Goal: Feedback & Contribution: Submit feedback/report problem

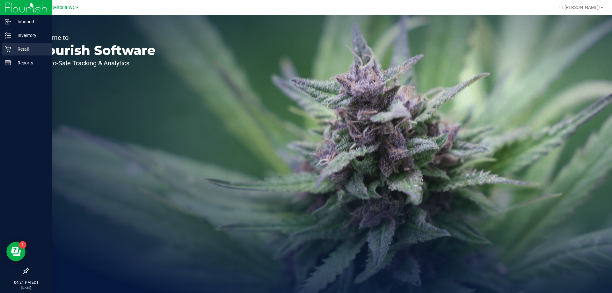
click at [12, 49] on p "Retail" at bounding box center [30, 49] width 38 height 8
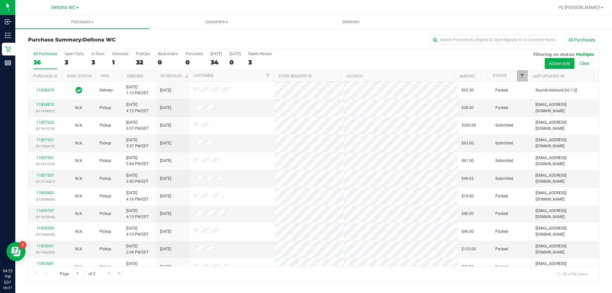
click at [521, 77] on span "Filter" at bounding box center [522, 75] width 5 height 5
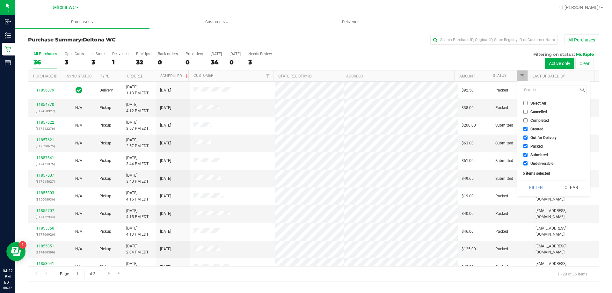
click at [539, 104] on span "Select All" at bounding box center [539, 103] width 16 height 4
click at [528, 104] on input "Select All" at bounding box center [526, 103] width 4 height 4
checkbox input "true"
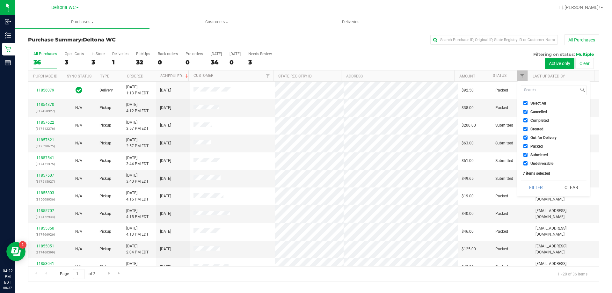
click at [540, 102] on span "Select All" at bounding box center [539, 103] width 16 height 4
click at [528, 102] on input "Select All" at bounding box center [526, 103] width 4 height 4
checkbox input "false"
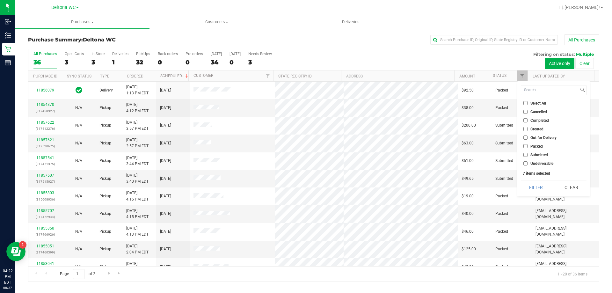
checkbox input "false"
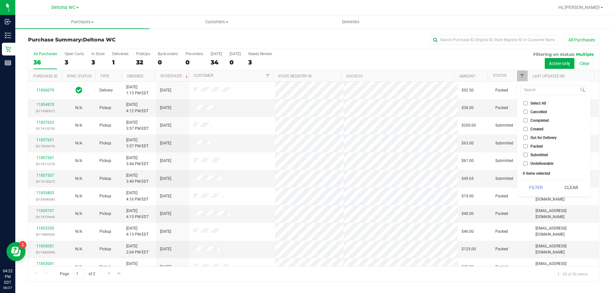
click at [546, 155] on span "Submitted" at bounding box center [540, 155] width 18 height 4
click at [528, 155] on input "Submitted" at bounding box center [526, 155] width 4 height 4
checkbox input "true"
click at [534, 190] on button "Filter" at bounding box center [536, 188] width 31 height 14
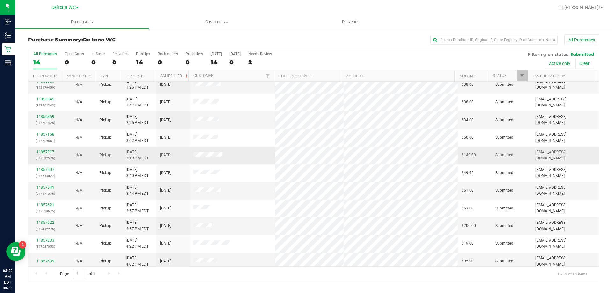
scroll to position [63, 0]
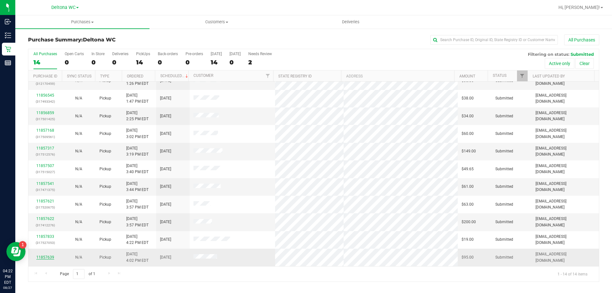
click at [47, 258] on link "11857639" at bounding box center [45, 257] width 18 height 4
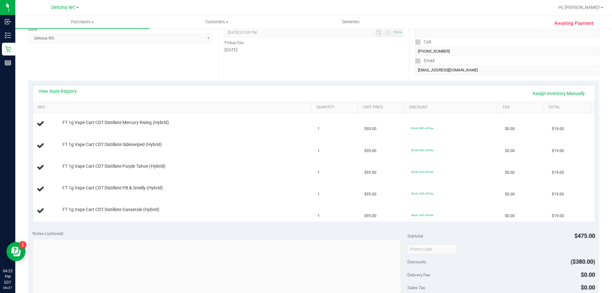
scroll to position [96, 0]
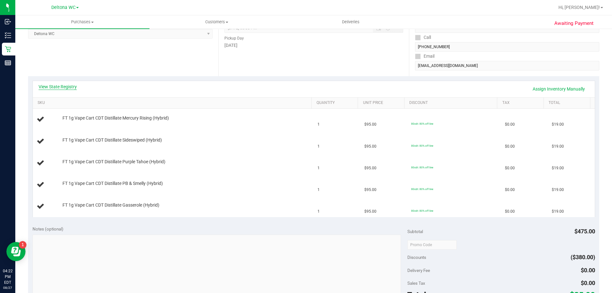
click at [67, 86] on link "View State Registry" at bounding box center [58, 87] width 38 height 6
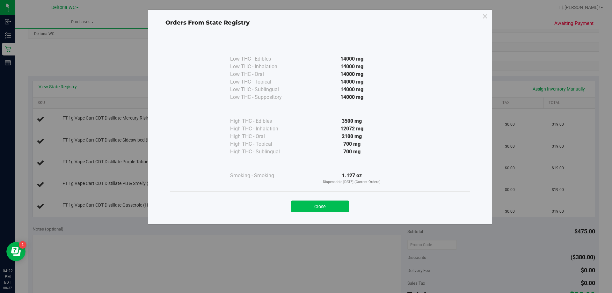
click at [332, 206] on button "Close" at bounding box center [320, 206] width 58 height 11
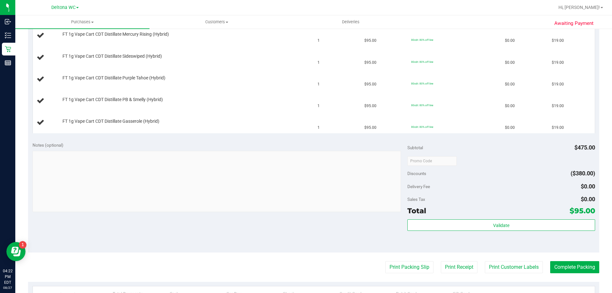
scroll to position [191, 0]
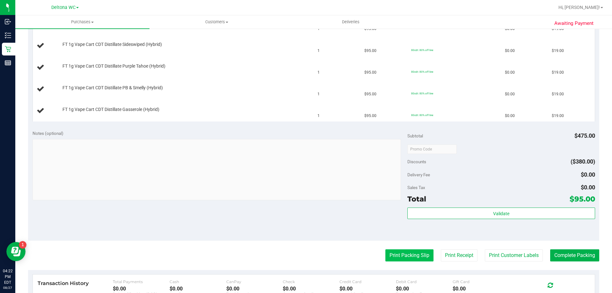
click at [414, 256] on button "Print Packing Slip" at bounding box center [410, 255] width 48 height 12
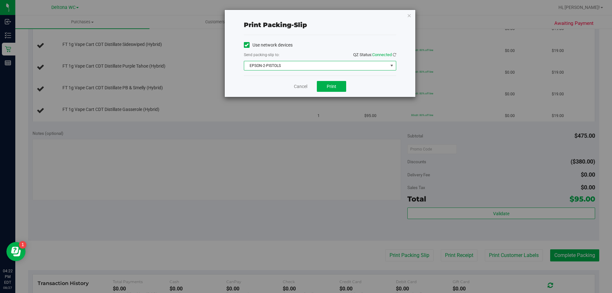
drag, startPoint x: 274, startPoint y: 67, endPoint x: 277, endPoint y: 70, distance: 4.7
click at [274, 66] on span "EPSON-2-PISTOLS" at bounding box center [316, 65] width 144 height 9
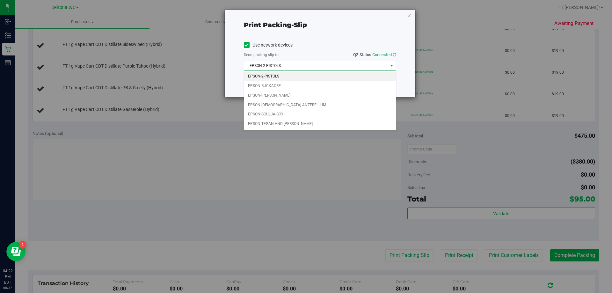
click at [242, 155] on div "Print packing-slip Use network devices Send packing-slip to: QZ Status: Connect…" at bounding box center [308, 146] width 617 height 293
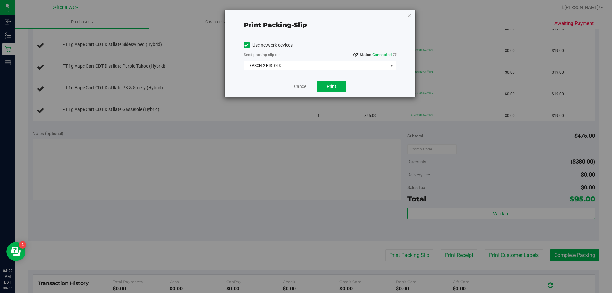
click at [329, 93] on div "Cancel Print" at bounding box center [320, 86] width 152 height 21
click at [333, 88] on span "Print" at bounding box center [332, 86] width 10 height 5
click at [303, 86] on link "Cancel" at bounding box center [300, 86] width 13 height 7
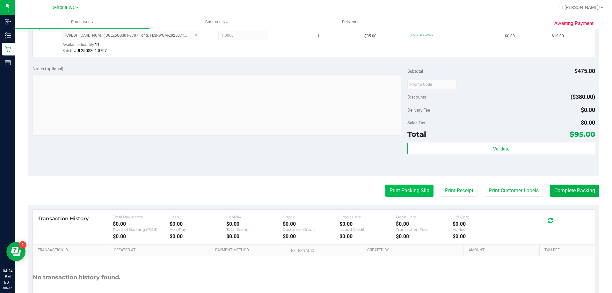
scroll to position [351, 0]
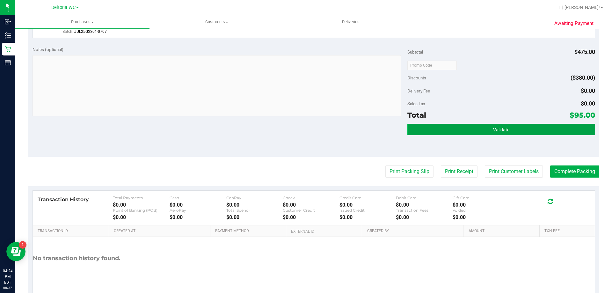
click at [444, 130] on button "Validate" at bounding box center [502, 129] width 188 height 11
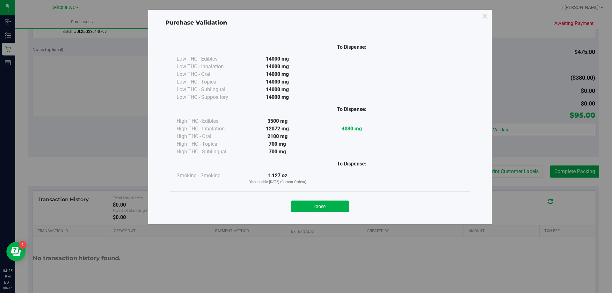
drag, startPoint x: 340, startPoint y: 210, endPoint x: 347, endPoint y: 202, distance: 10.4
click at [340, 209] on button "Close" at bounding box center [320, 206] width 58 height 11
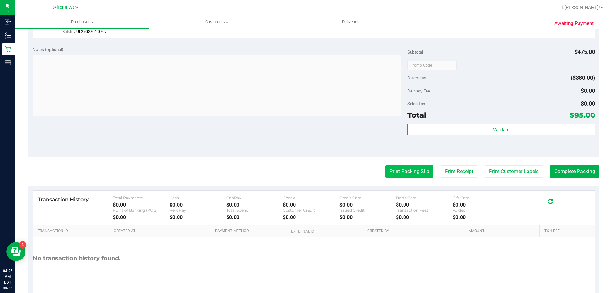
click at [411, 173] on button "Print Packing Slip" at bounding box center [410, 172] width 48 height 12
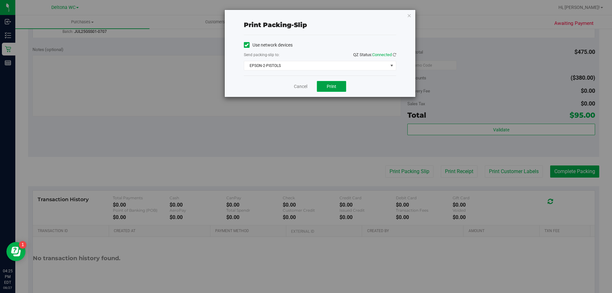
click at [334, 89] on span "Print" at bounding box center [332, 86] width 10 height 5
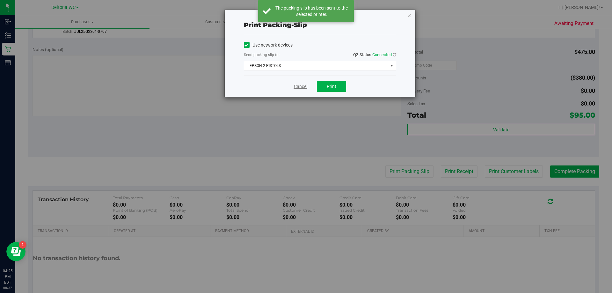
click at [299, 85] on link "Cancel" at bounding box center [300, 86] width 13 height 7
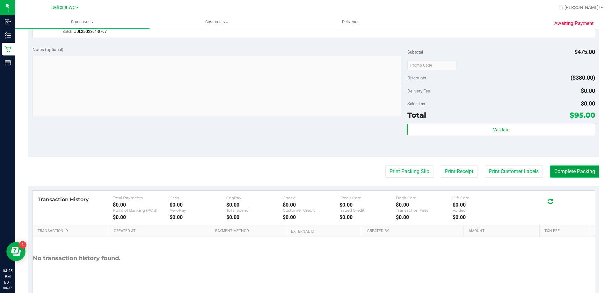
click at [561, 172] on button "Complete Packing" at bounding box center [575, 172] width 49 height 12
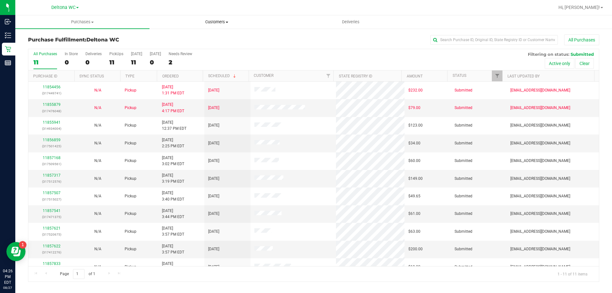
click at [216, 20] on span "Customers" at bounding box center [217, 22] width 134 height 6
drag, startPoint x: 336, startPoint y: 43, endPoint x: 395, endPoint y: 46, distance: 59.1
click at [336, 43] on div "All Purchases" at bounding box center [409, 39] width 381 height 11
click at [499, 76] on span "Filter" at bounding box center [497, 75] width 5 height 5
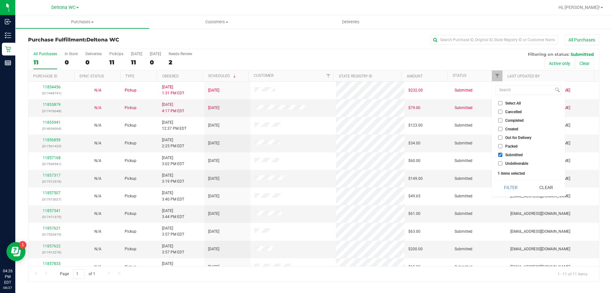
click at [514, 146] on span "Packed" at bounding box center [512, 147] width 12 height 4
click at [503, 146] on input "Packed" at bounding box center [501, 146] width 4 height 4
checkbox input "true"
click at [510, 187] on button "Filter" at bounding box center [511, 188] width 31 height 14
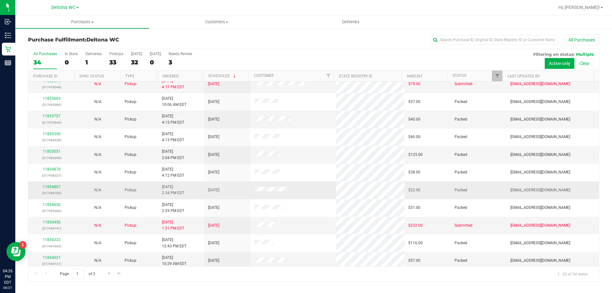
scroll to position [168, 0]
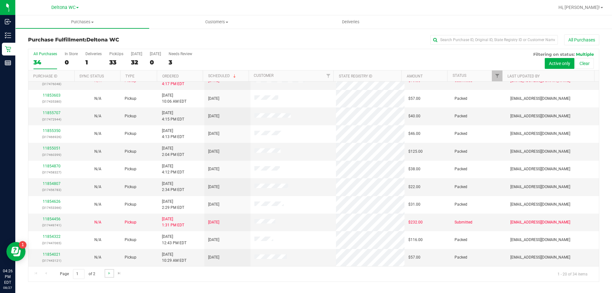
click at [105, 273] on link "Go to the next page" at bounding box center [109, 273] width 9 height 9
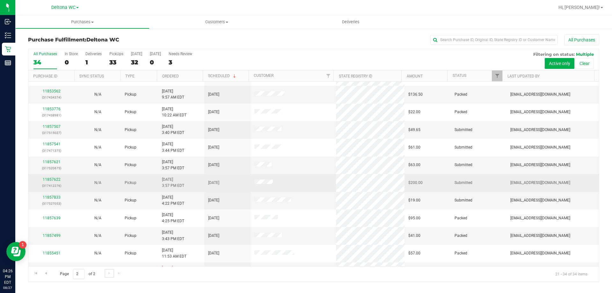
scroll to position [63, 0]
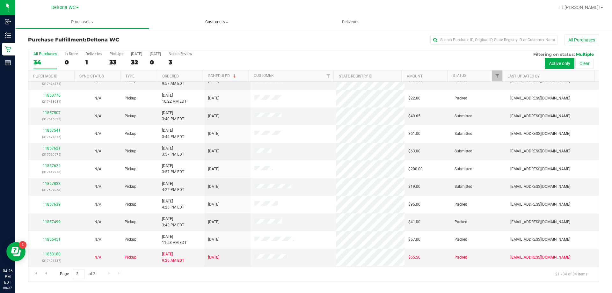
click at [216, 23] on span "Customers" at bounding box center [217, 22] width 134 height 6
click at [217, 38] on li "All customers" at bounding box center [217, 39] width 134 height 8
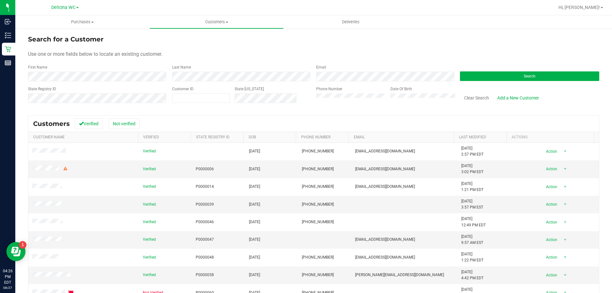
click at [124, 102] on div "State Registry ID" at bounding box center [97, 97] width 139 height 23
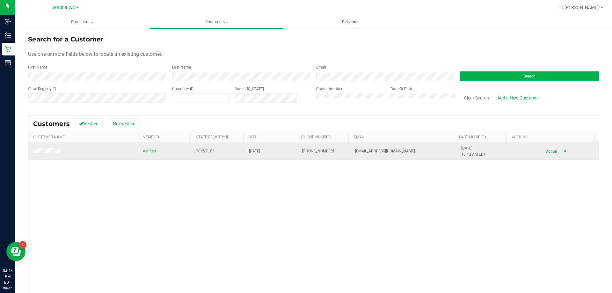
click at [548, 152] on span "Action" at bounding box center [551, 151] width 21 height 9
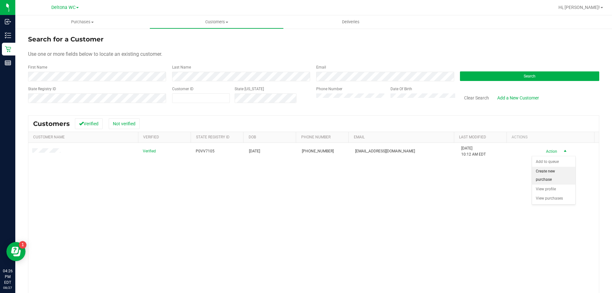
click at [550, 174] on li "Create new purchase" at bounding box center [553, 176] width 43 height 18
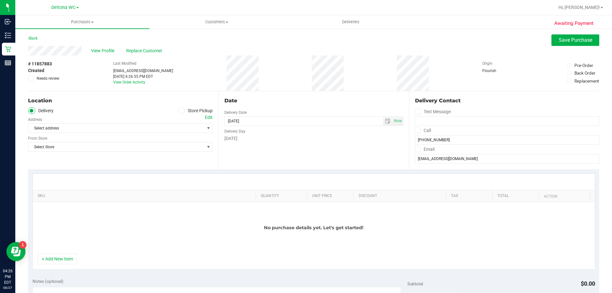
click at [52, 76] on span "Needs review" at bounding box center [48, 79] width 23 height 6
click at [0, 0] on input "Needs review" at bounding box center [0, 0] width 0 height 0
click at [68, 127] on span "Select address" at bounding box center [111, 128] width 167 height 9
click at [95, 108] on ul "Delivery Store Pickup" at bounding box center [120, 110] width 185 height 7
click at [109, 52] on span "View Profile" at bounding box center [104, 51] width 26 height 7
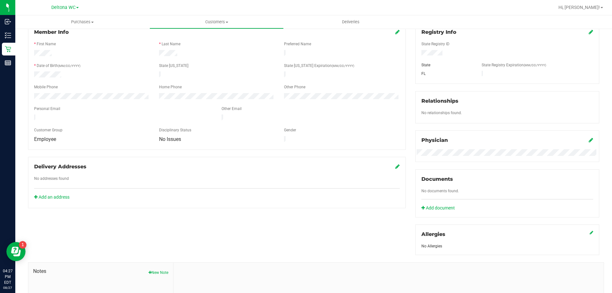
scroll to position [96, 0]
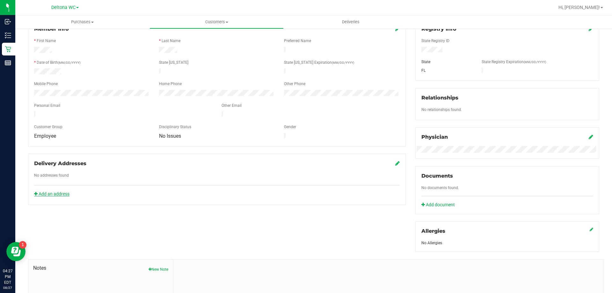
click at [54, 191] on link "Add an address" at bounding box center [51, 193] width 35 height 5
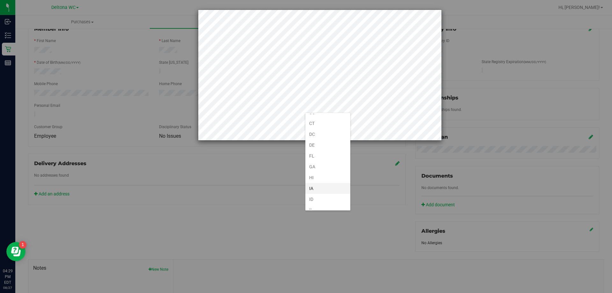
scroll to position [64, 0]
click at [322, 152] on li "FL" at bounding box center [328, 153] width 45 height 11
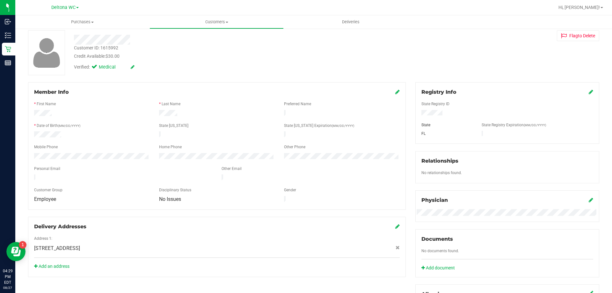
scroll to position [0, 0]
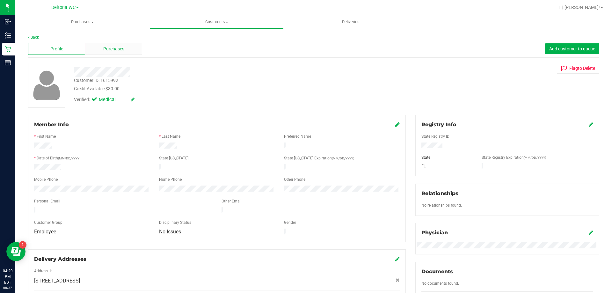
click at [123, 51] on span "Purchases" at bounding box center [113, 49] width 21 height 7
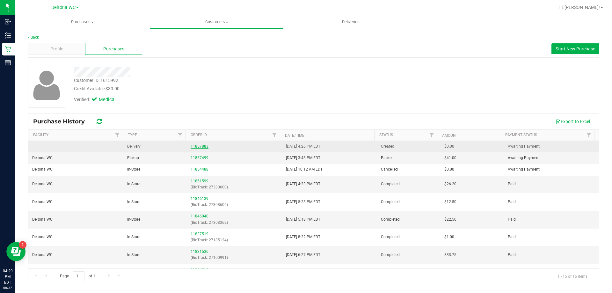
click at [198, 145] on link "11857883" at bounding box center [200, 146] width 18 height 4
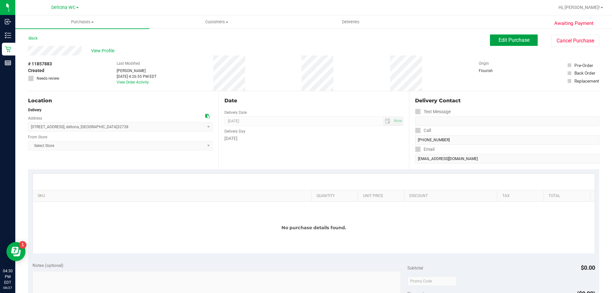
click at [499, 40] on span "Edit Purchase" at bounding box center [514, 40] width 31 height 6
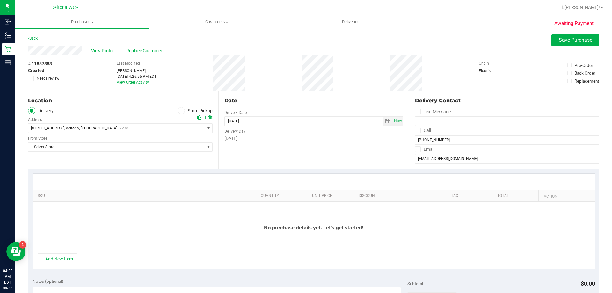
click at [47, 77] on span "Needs review" at bounding box center [48, 79] width 23 height 6
click at [0, 0] on input "Needs review" at bounding box center [0, 0] width 0 height 0
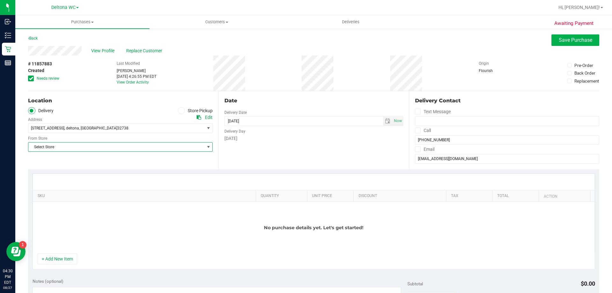
click at [114, 145] on span "Select Store" at bounding box center [116, 147] width 176 height 9
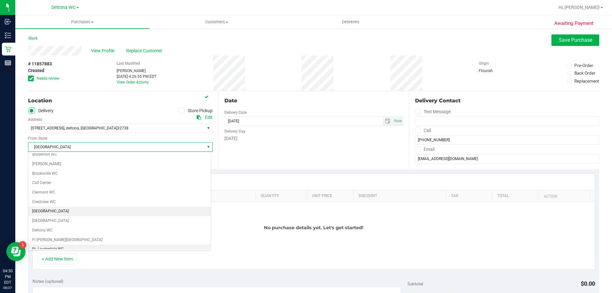
scroll to position [32, 0]
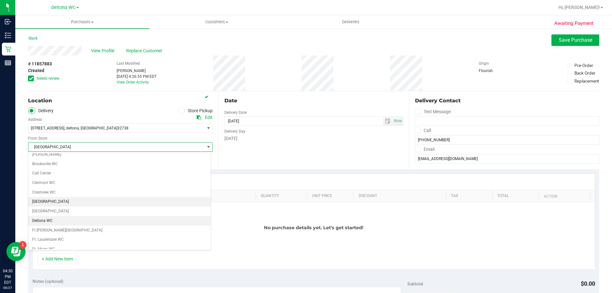
click at [57, 219] on li "Deltona WC" at bounding box center [119, 221] width 182 height 10
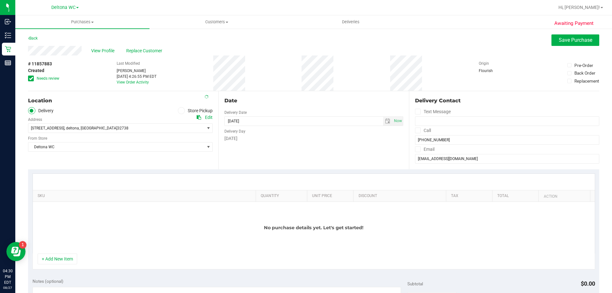
click at [181, 165] on div "Location Delivery Store Pickup Address Edit 637 vardon ave , deltona , FL 32738…" at bounding box center [123, 130] width 190 height 78
click at [60, 260] on button "+ Add New Item" at bounding box center [58, 259] width 40 height 11
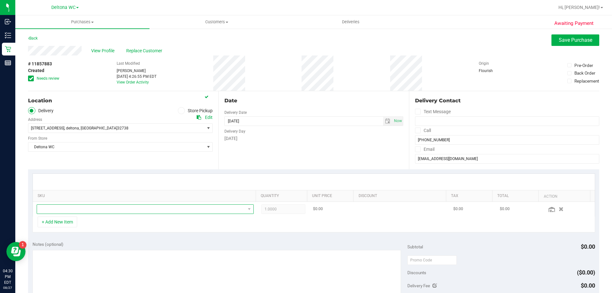
click at [92, 207] on span "NO DATA FOUND" at bounding box center [141, 209] width 209 height 9
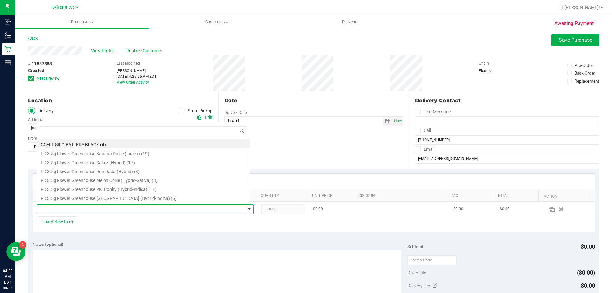
scroll to position [10, 211]
type input "purple"
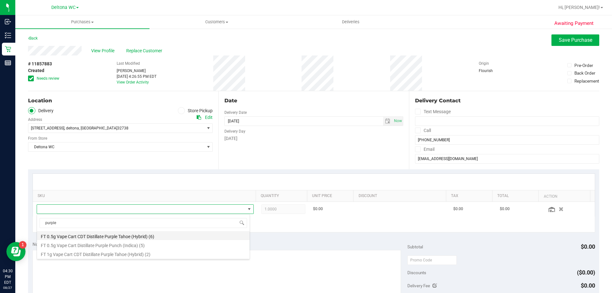
click at [130, 236] on li "FT 0.5g Vape Cart CDT Distillate Purple Tahoe (Hybrid) (6)" at bounding box center [143, 235] width 213 height 9
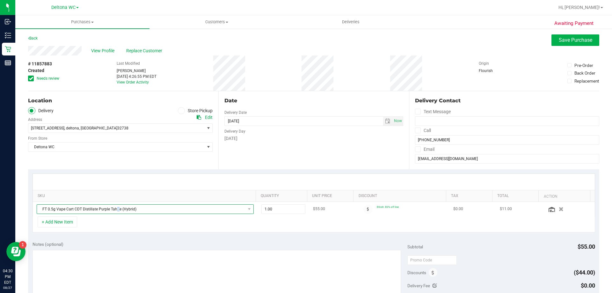
click at [117, 209] on span "FT 0.5g Vape Cart CDT Distillate Purple Tahoe (Hybrid)" at bounding box center [141, 209] width 209 height 9
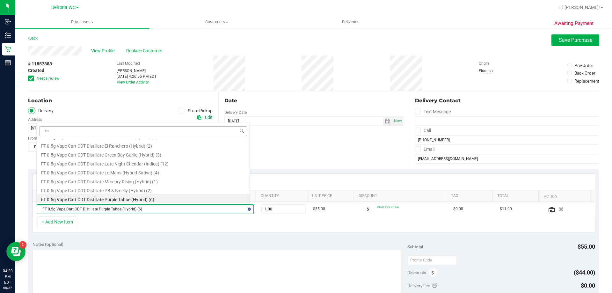
type input "tah"
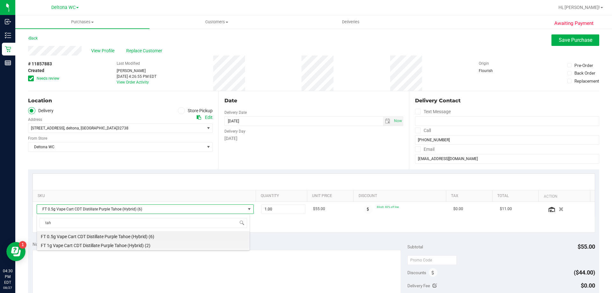
click at [111, 244] on li "FT 1g Vape Cart CDT Distillate Purple Tahoe (Hybrid) (2)" at bounding box center [143, 244] width 213 height 9
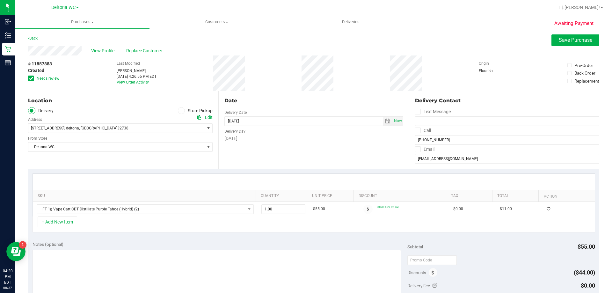
click at [236, 228] on div "+ Add New Item" at bounding box center [314, 225] width 563 height 16
click at [385, 120] on span "select" at bounding box center [387, 121] width 5 height 5
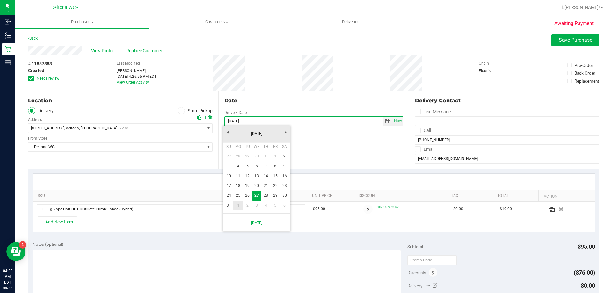
click at [240, 206] on link "1" at bounding box center [238, 206] width 9 height 10
type input "09/01/2025"
click at [331, 149] on div "Date Delivery Date 09/01/2025 Now 09/01/2025 08:00 AM Now Delivery Day Monday" at bounding box center [314, 130] width 190 height 78
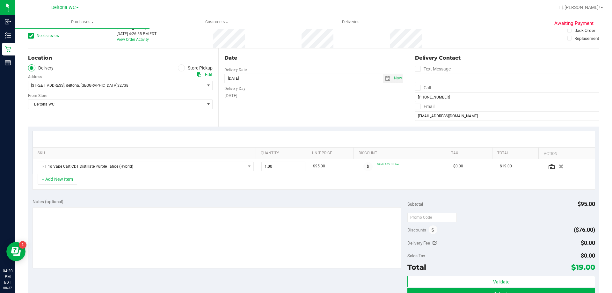
scroll to position [96, 0]
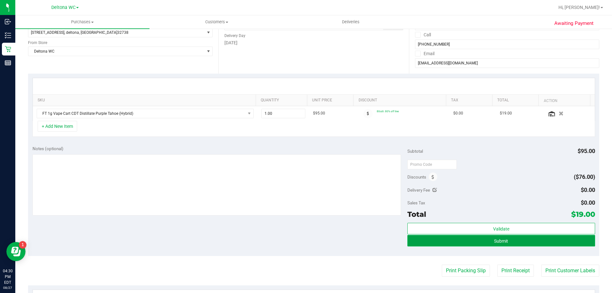
click at [523, 238] on button "Submit" at bounding box center [502, 240] width 188 height 11
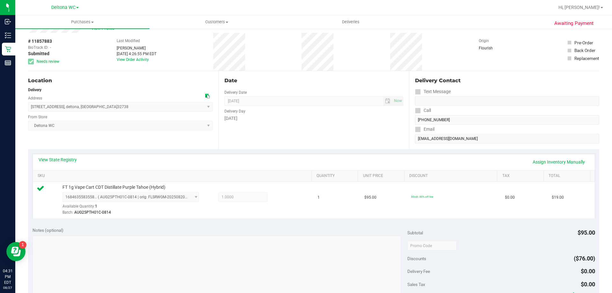
scroll to position [191, 0]
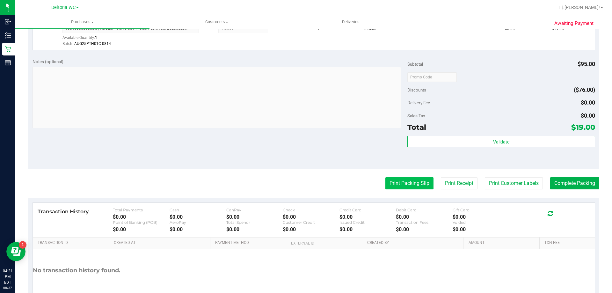
click at [413, 186] on button "Print Packing Slip" at bounding box center [410, 183] width 48 height 12
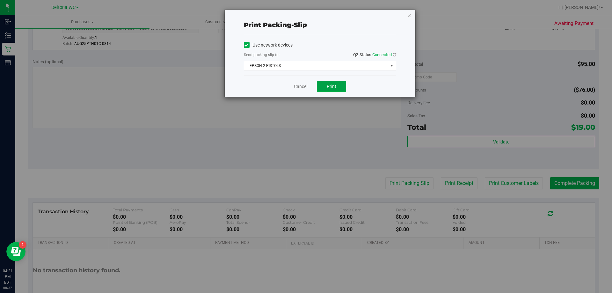
click at [334, 90] on button "Print" at bounding box center [331, 86] width 29 height 11
click at [305, 88] on link "Cancel" at bounding box center [300, 86] width 13 height 7
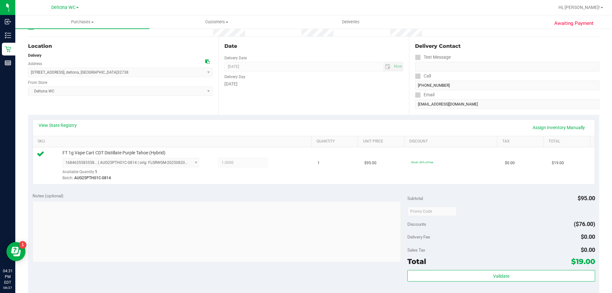
scroll to position [228, 0]
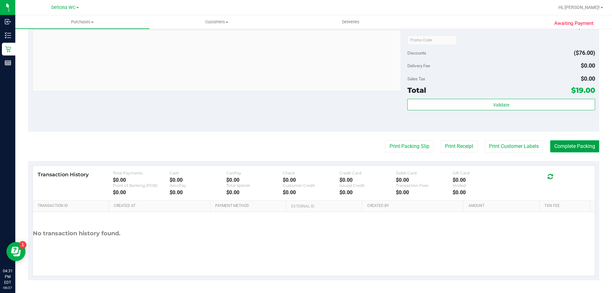
click at [578, 146] on button "Complete Packing" at bounding box center [575, 146] width 49 height 12
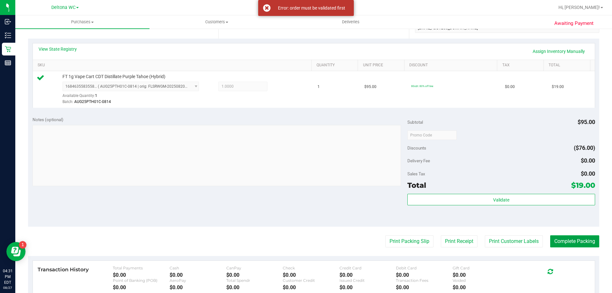
scroll to position [133, 0]
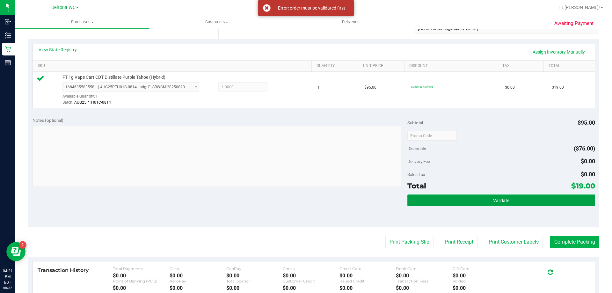
click at [435, 197] on button "Validate" at bounding box center [502, 200] width 188 height 11
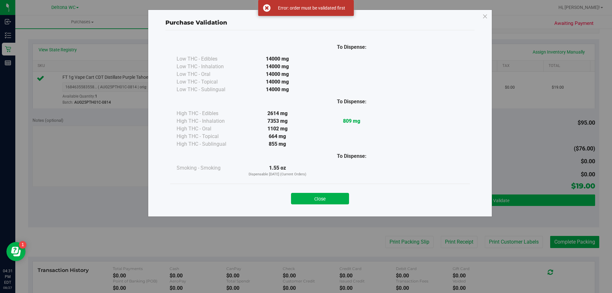
drag, startPoint x: 327, startPoint y: 199, endPoint x: 405, endPoint y: 200, distance: 77.8
click at [328, 199] on button "Close" at bounding box center [320, 198] width 58 height 11
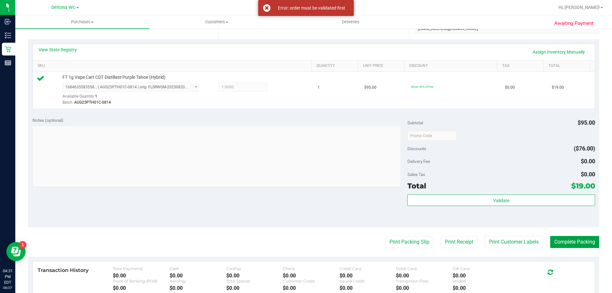
click at [561, 244] on button "Complete Packing" at bounding box center [575, 242] width 49 height 12
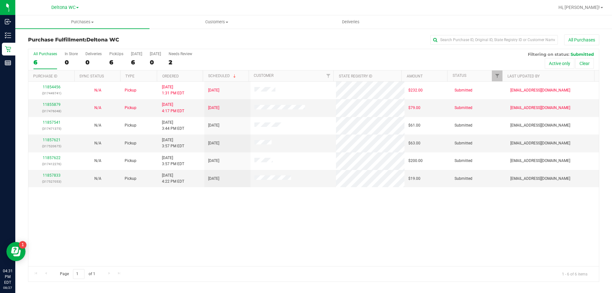
click at [251, 34] on div "Purchase Fulfillment: Deltona WC All Purchases All Purchases 6 In Store 0 Deliv…" at bounding box center [313, 158] width 597 height 260
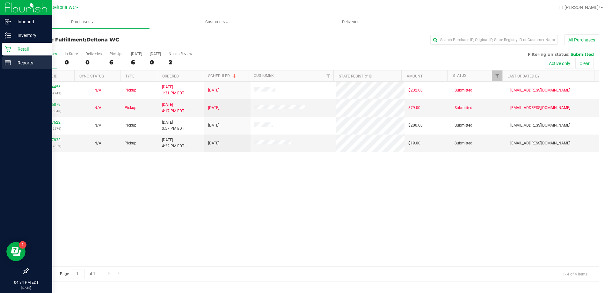
click at [14, 60] on p "Reports" at bounding box center [30, 63] width 38 height 8
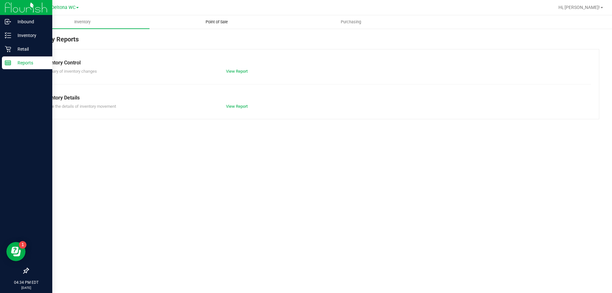
click at [219, 26] on uib-tab-heading "Point of Sale" at bounding box center [217, 22] width 134 height 13
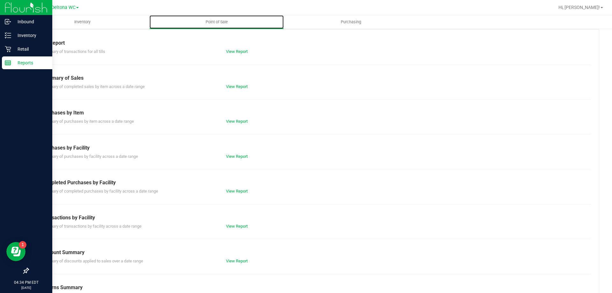
scroll to position [42, 0]
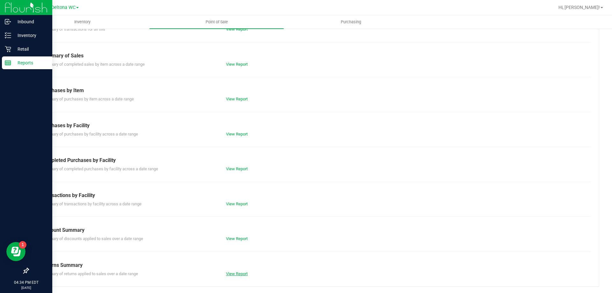
click at [241, 272] on link "View Report" at bounding box center [237, 273] width 22 height 5
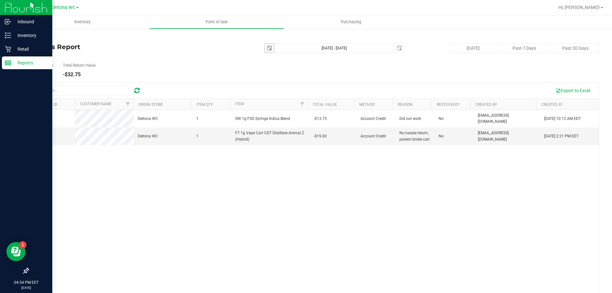
click at [267, 48] on span "select" at bounding box center [269, 48] width 5 height 5
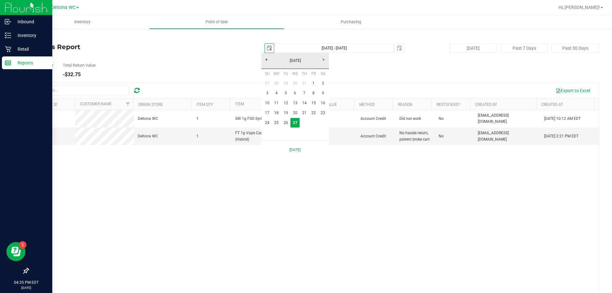
scroll to position [0, 16]
click at [286, 113] on link "19" at bounding box center [285, 113] width 9 height 10
type input "[DATE]"
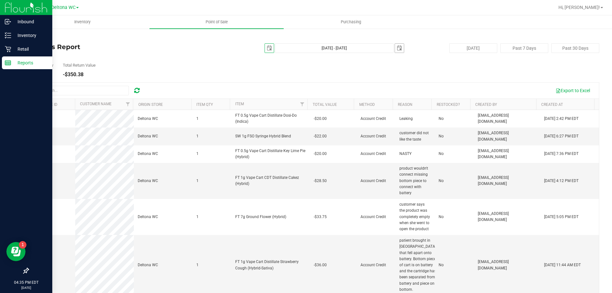
click at [397, 48] on span "select" at bounding box center [399, 48] width 5 height 5
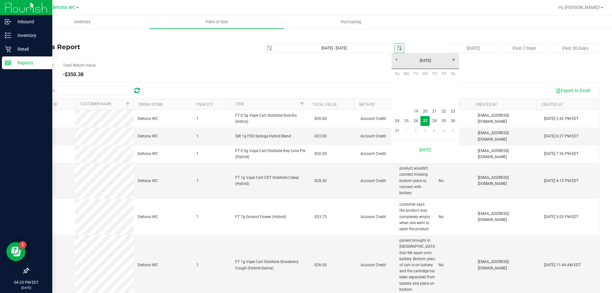
scroll to position [0, 16]
click at [416, 111] on link "19" at bounding box center [416, 112] width 9 height 10
type input "[DATE] - [DATE]"
type input "[DATE]"
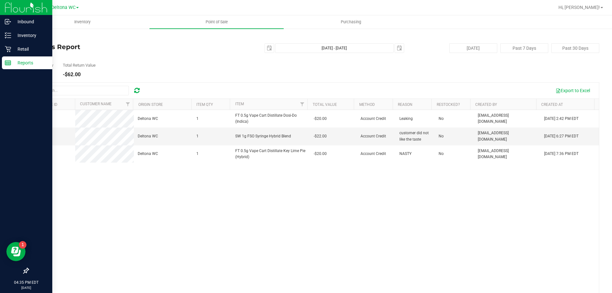
click at [246, 75] on div "Total Item Qty 3 Total Return Value -$62.00" at bounding box center [314, 65] width 572 height 24
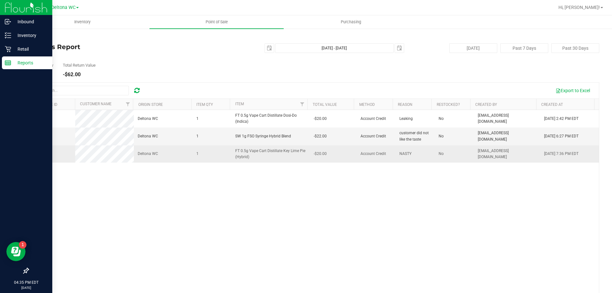
click at [48, 154] on span "11801610" at bounding box center [41, 154] width 18 height 4
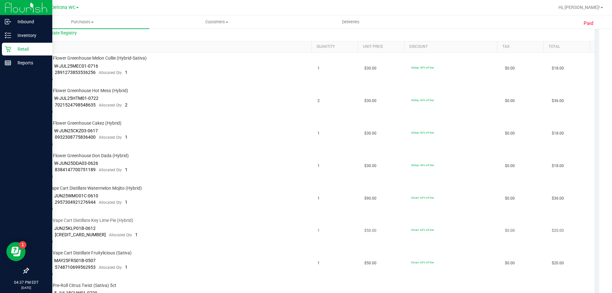
scroll to position [191, 0]
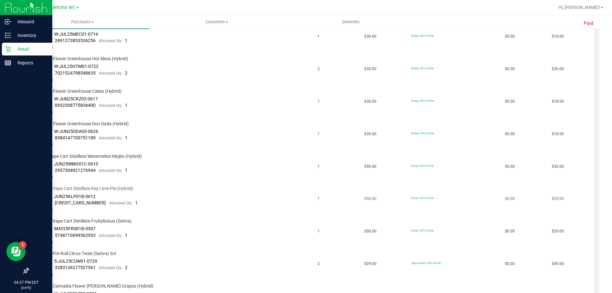
click at [83, 197] on span "JUN25KLP01B-0612" at bounding box center [74, 196] width 41 height 5
click at [81, 197] on span "JUN25KLP01B-0612" at bounding box center [74, 196] width 41 height 5
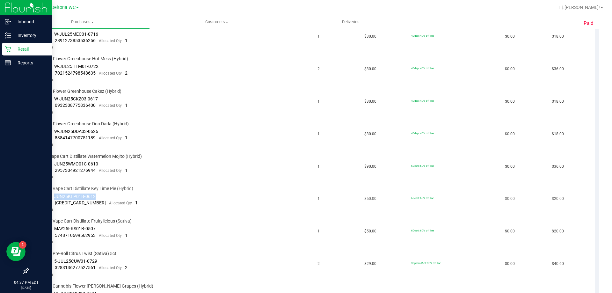
click at [81, 197] on span "JUN25KLP01B-0612" at bounding box center [74, 196] width 41 height 5
click at [25, 187] on div "Paid Back View Profile Completed Aug 16, 2025 5:47 PM EDT # 11801610 BioTrack I…" at bounding box center [313, 248] width 597 height 822
drag, startPoint x: 55, startPoint y: 196, endPoint x: 106, endPoint y: 195, distance: 51.4
click at [106, 195] on td "FT 0.5g Vape Cart Distillate Key Lime Pie (Hybrid) Batch ID JUN25KLP01B-0612 Pa…" at bounding box center [173, 199] width 281 height 33
copy span "JUN25KLP01B-0612"
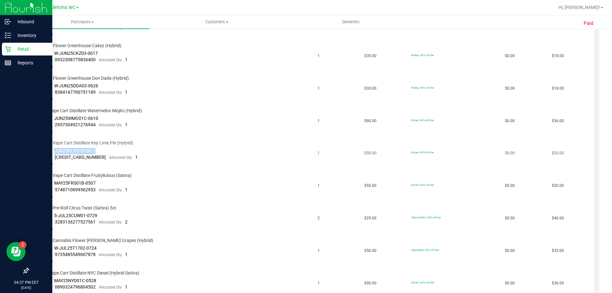
scroll to position [255, 0]
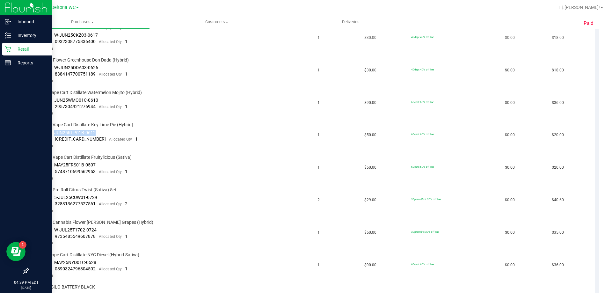
copy span "JUN25KLP01B-0612"
drag, startPoint x: 36, startPoint y: 125, endPoint x: 135, endPoint y: 124, distance: 98.9
click at [135, 124] on td "FT 0.5g Vape Cart Distillate Key Lime Pie (Hybrid) Batch ID JUN25KLP01B-0612 Pa…" at bounding box center [173, 135] width 281 height 33
copy span "FT 0.5g Vape Cart Distillate Key Lime Pie (Hybrid)"
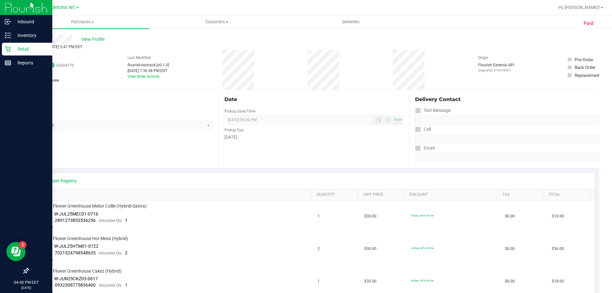
scroll to position [0, 0]
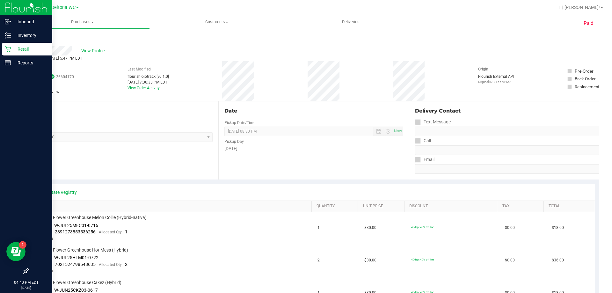
click at [42, 71] on span "# 11801610" at bounding box center [40, 69] width 24 height 7
click at [42, 70] on span "# 11801610" at bounding box center [40, 69] width 24 height 7
copy span "11801610"
click at [10, 62] on line at bounding box center [8, 62] width 6 height 0
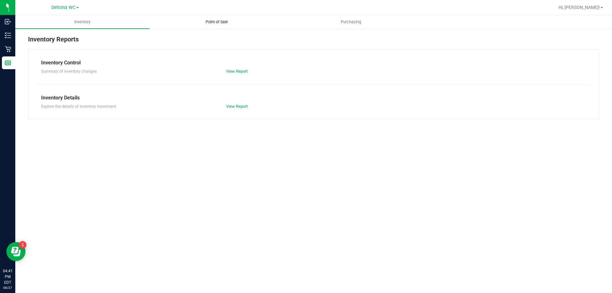
click at [216, 21] on span "Point of Sale" at bounding box center [217, 22] width 40 height 6
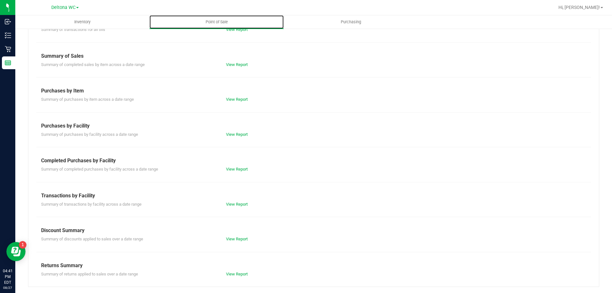
scroll to position [42, 0]
click at [239, 270] on div "Summary of returns applied to sales over a date range View Report" at bounding box center [313, 273] width 555 height 8
click at [242, 274] on link "View Report" at bounding box center [237, 273] width 22 height 5
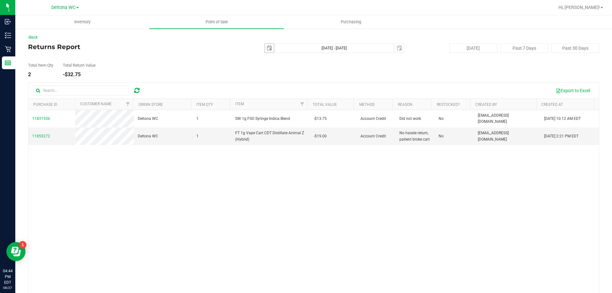
click at [267, 48] on span "select" at bounding box center [269, 48] width 5 height 5
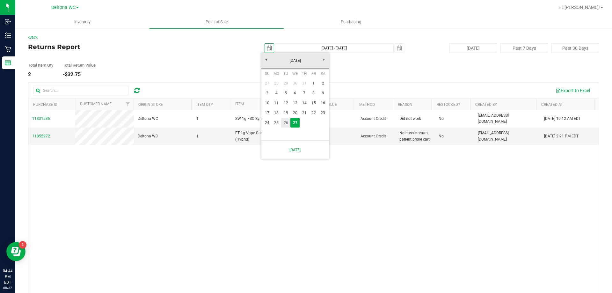
drag, startPoint x: 285, startPoint y: 123, endPoint x: 292, endPoint y: 104, distance: 21.0
click at [285, 123] on link "26" at bounding box center [285, 123] width 9 height 10
type input "[DATE]"
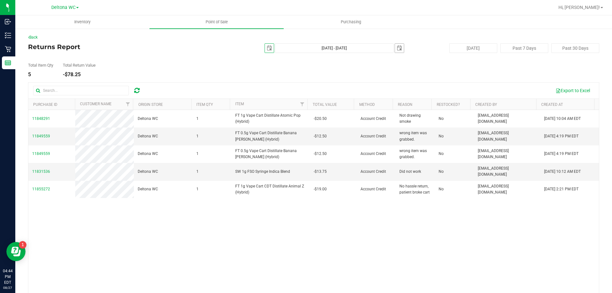
click at [397, 48] on span "select" at bounding box center [399, 48] width 5 height 5
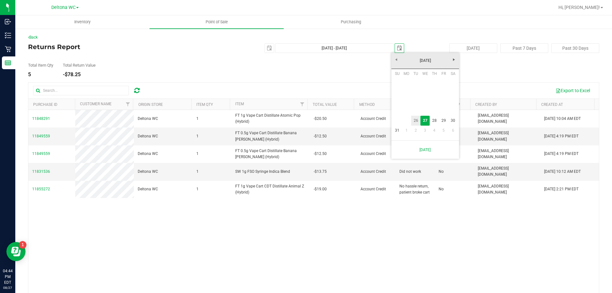
click at [417, 118] on link "26" at bounding box center [416, 121] width 9 height 10
type input "[DATE] - [DATE]"
type input "[DATE]"
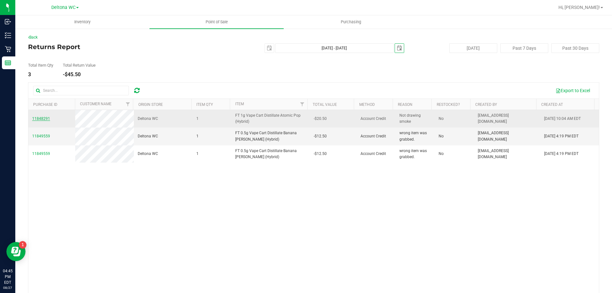
click at [40, 118] on span "11848291" at bounding box center [41, 118] width 18 height 4
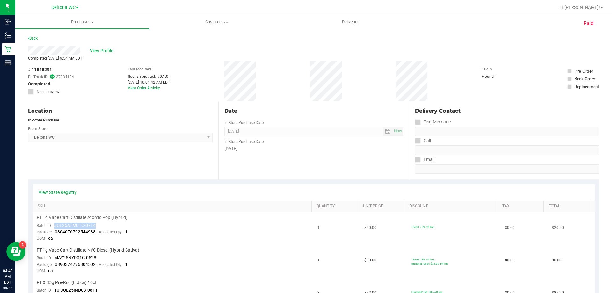
drag, startPoint x: 54, startPoint y: 224, endPoint x: 100, endPoint y: 222, distance: 46.3
click at [100, 222] on td "FT 1g Vape Cart Distillate Atomic Pop (Hybrid) Batch ID JUL25ATM01C-0714 Packag…" at bounding box center [173, 228] width 281 height 33
copy span "JUL25ATM01C-0714"
click at [77, 217] on span "FT 1g Vape Cart Distillate Atomic Pop (Hybrid)" at bounding box center [82, 218] width 91 height 6
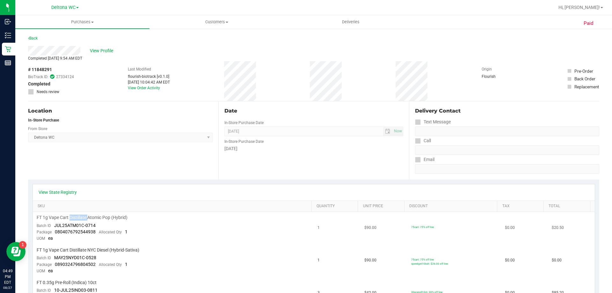
click at [77, 217] on span "FT 1g Vape Cart Distillate Atomic Pop (Hybrid)" at bounding box center [82, 218] width 91 height 6
copy div "FT 1g Vape Cart Distillate Atomic Pop (Hybrid)"
click at [39, 69] on span "# 11848291" at bounding box center [40, 69] width 24 height 7
click at [39, 68] on span "# 11848291" at bounding box center [40, 69] width 24 height 7
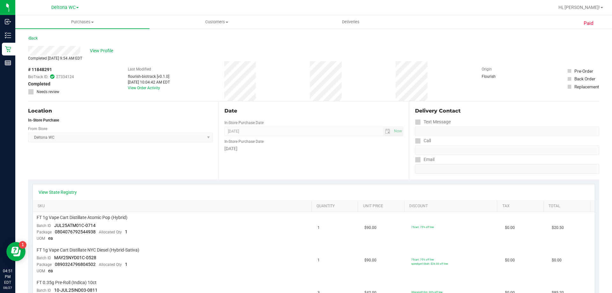
copy span "11848291"
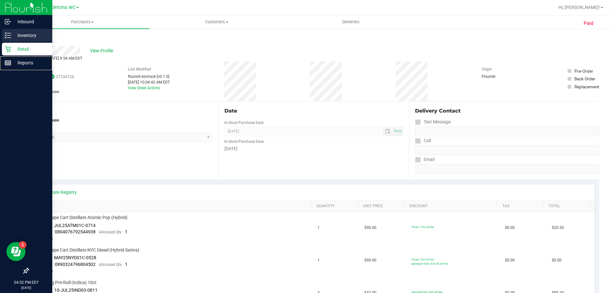
drag, startPoint x: 13, startPoint y: 62, endPoint x: 38, endPoint y: 41, distance: 32.6
click at [13, 61] on p "Reports" at bounding box center [30, 63] width 38 height 8
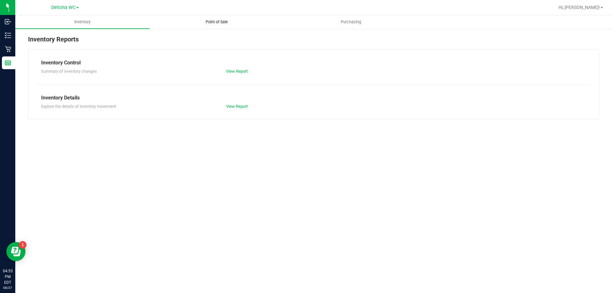
click at [218, 19] on span "Point of Sale" at bounding box center [217, 22] width 40 height 6
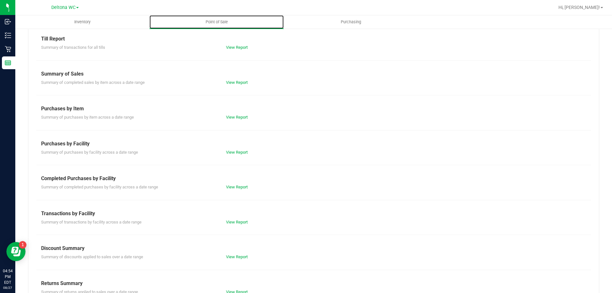
scroll to position [42, 0]
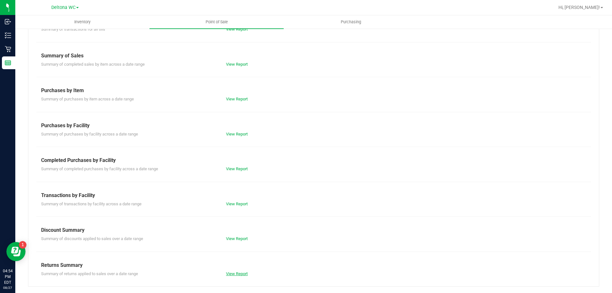
click at [242, 276] on link "View Report" at bounding box center [237, 273] width 22 height 5
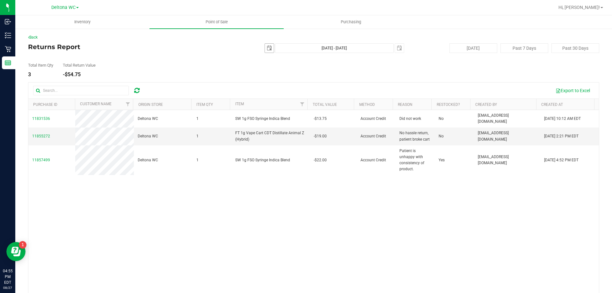
click at [267, 48] on span "select" at bounding box center [269, 48] width 5 height 5
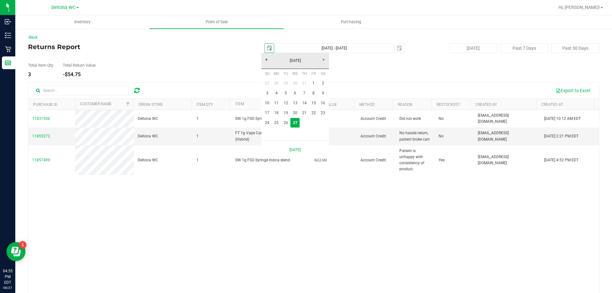
scroll to position [0, 16]
click at [323, 111] on link "23" at bounding box center [323, 113] width 9 height 10
type input "[DATE]"
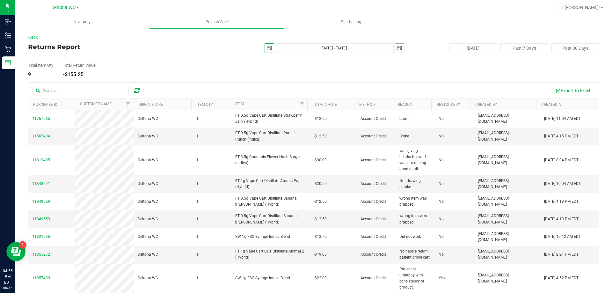
click at [397, 49] on span "select" at bounding box center [399, 48] width 5 height 5
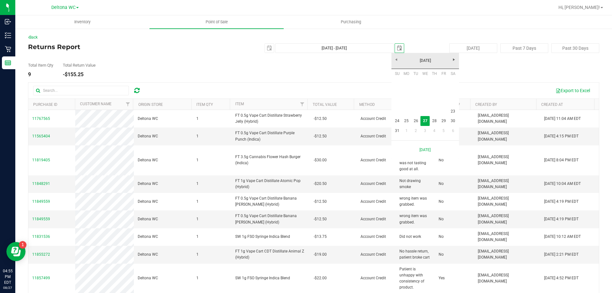
scroll to position [0, 16]
click at [452, 113] on link "23" at bounding box center [453, 112] width 9 height 10
type input "[DATE] - [DATE]"
type input "[DATE]"
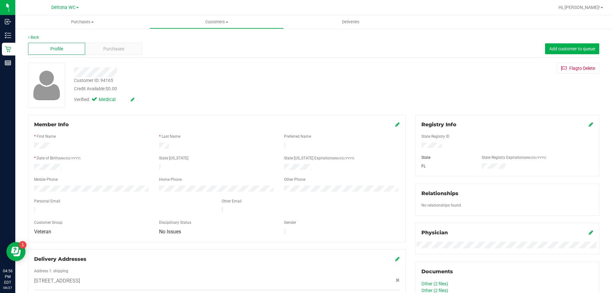
click at [107, 81] on div "Customer ID: 94165" at bounding box center [93, 80] width 39 height 7
copy div "94165"
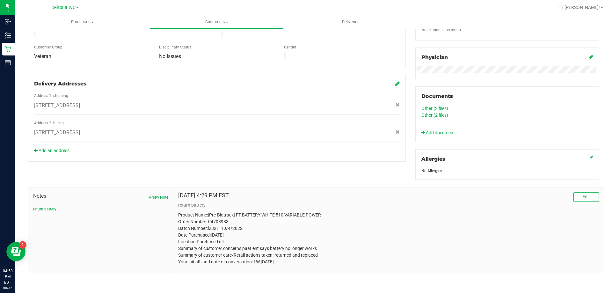
scroll to position [176, 0]
click at [159, 197] on button "New Note" at bounding box center [159, 197] width 20 height 6
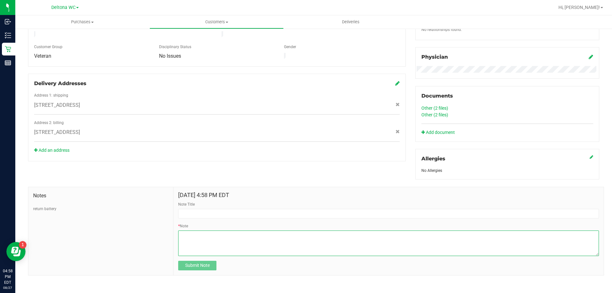
click at [228, 241] on textarea "* Note" at bounding box center [388, 244] width 421 height 26
paste textarea "Product Name: Order Number: Batch Number: Date Purchased: Location Purchased: D…"
type textarea "Product Name: Order Number: Batch Number: Date Purchased: Location Purchased: D…"
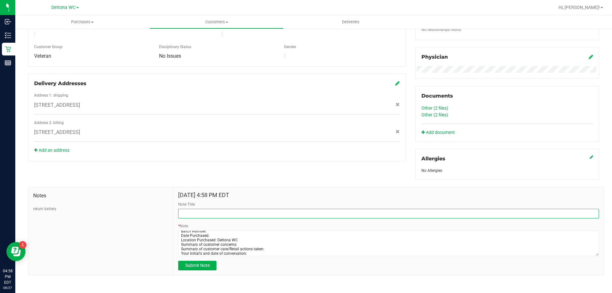
click at [206, 212] on input "Note Title" at bounding box center [388, 214] width 421 height 10
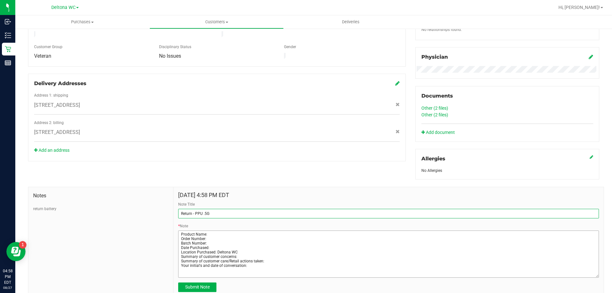
drag, startPoint x: 592, startPoint y: 254, endPoint x: 586, endPoint y: 281, distance: 28.0
click at [586, 278] on textarea "* Note" at bounding box center [388, 254] width 421 height 47
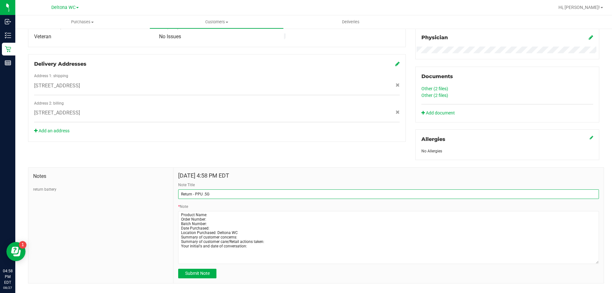
scroll to position [206, 0]
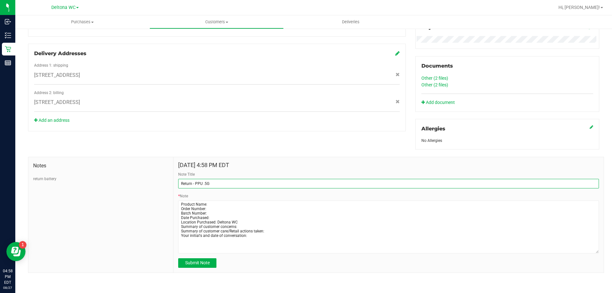
type input "Return - PPU .5G"
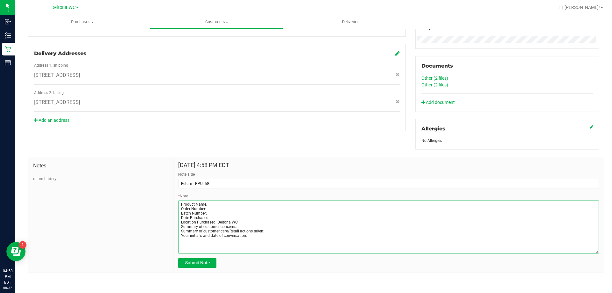
click at [208, 211] on textarea "* Note" at bounding box center [388, 227] width 421 height 53
paste textarea "APR25PPU01-0429"
click at [215, 202] on textarea "* Note" at bounding box center [388, 227] width 421 height 53
paste textarea "FT 0.5g Vape Cart Distillate Purple Punch (Indica)"
click at [217, 207] on textarea "* Note" at bounding box center [388, 227] width 421 height 53
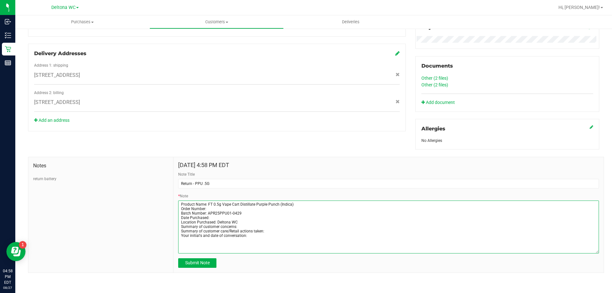
paste textarea "11565404"
click at [214, 216] on textarea "* Note" at bounding box center [388, 227] width 421 height 53
click at [240, 226] on textarea "* Note" at bounding box center [388, 227] width 421 height 53
click at [268, 230] on textarea "* Note" at bounding box center [388, 227] width 421 height 53
click at [255, 242] on textarea "* Note" at bounding box center [388, 227] width 421 height 53
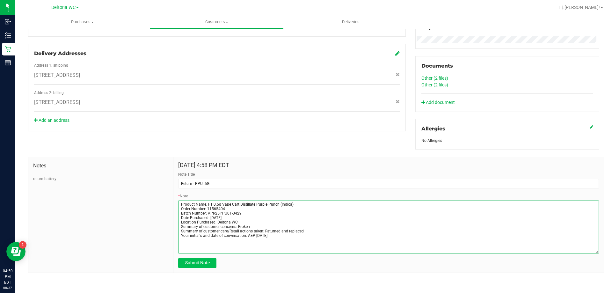
type textarea "Product Name: FT 0.5g Vape Cart Distillate Purple Punch (Indica) Order Number: …"
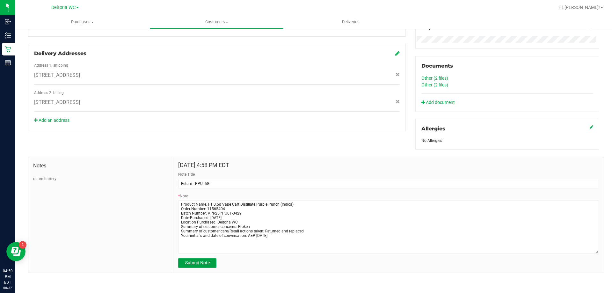
click at [200, 259] on button "Submit Note" at bounding box center [197, 263] width 38 height 10
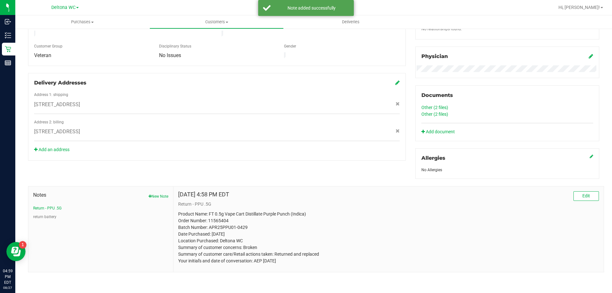
scroll to position [176, 0]
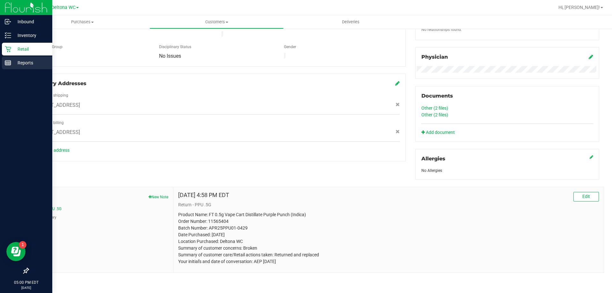
click at [11, 64] on rect at bounding box center [8, 63] width 6 height 4
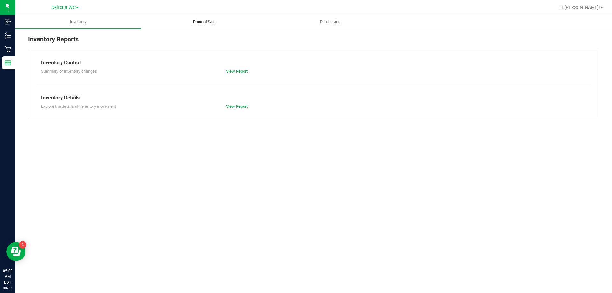
click at [201, 22] on span "Point of Sale" at bounding box center [205, 22] width 40 height 6
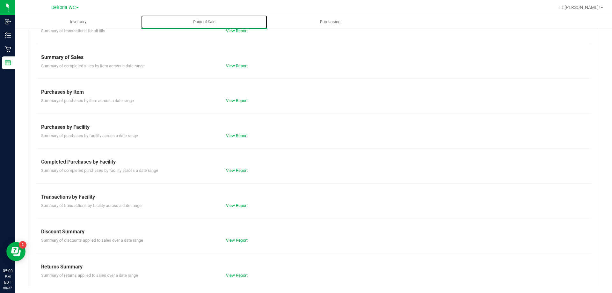
scroll to position [42, 0]
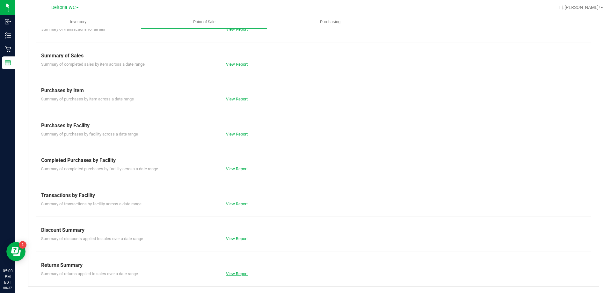
click at [243, 276] on link "View Report" at bounding box center [237, 273] width 22 height 5
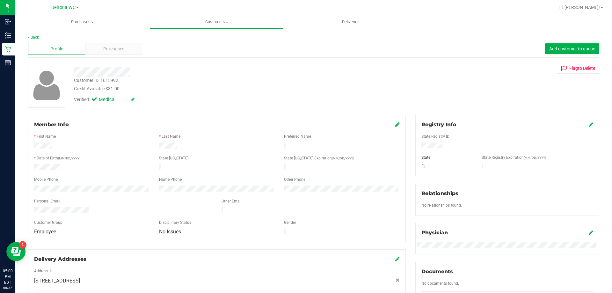
click at [114, 83] on div "Customer ID: 1615992" at bounding box center [96, 80] width 44 height 7
click at [114, 82] on div "Customer ID: 1615992" at bounding box center [96, 80] width 44 height 7
copy div "1615992"
click at [243, 98] on div "Verified: Medical" at bounding box center [214, 99] width 291 height 14
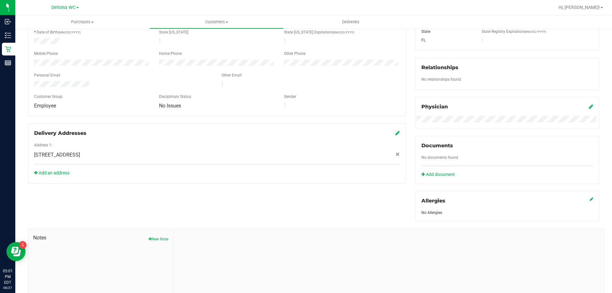
scroll to position [168, 0]
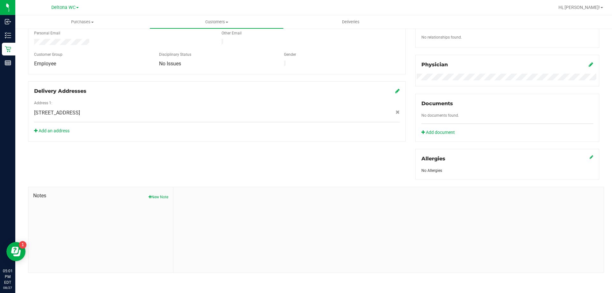
drag, startPoint x: 151, startPoint y: 196, endPoint x: 158, endPoint y: 201, distance: 9.1
click at [151, 196] on button "New Note" at bounding box center [159, 197] width 20 height 6
click at [165, 155] on div "Member Info * First Name * Last Name Preferred Name * Date of Birth (MM/DD/YYYY…" at bounding box center [313, 111] width 581 height 329
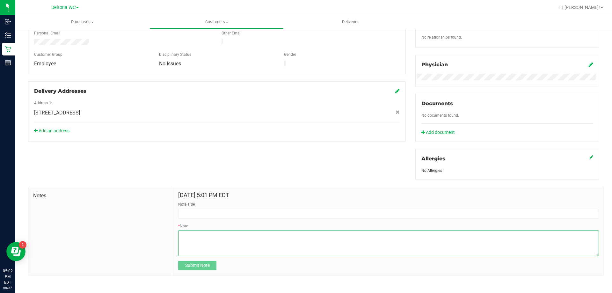
click at [208, 239] on textarea "* Note" at bounding box center [388, 244] width 421 height 26
paste textarea "Product Name: Order Number: Batch Number: Date Purchased: Location Purchased: D…"
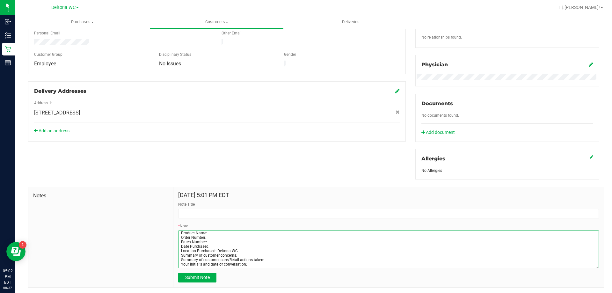
scroll to position [0, 0]
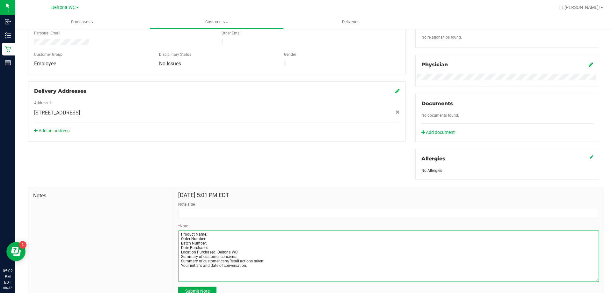
drag, startPoint x: 593, startPoint y: 254, endPoint x: 431, endPoint y: 261, distance: 162.2
click at [601, 280] on div "Back Profile Purchases Add customer to queue Customer ID: 1615992 Credit Availa…" at bounding box center [313, 91] width 597 height 462
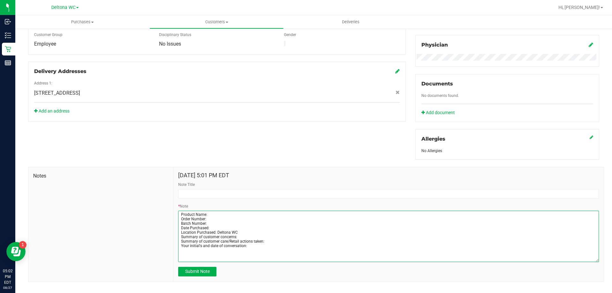
scroll to position [197, 0]
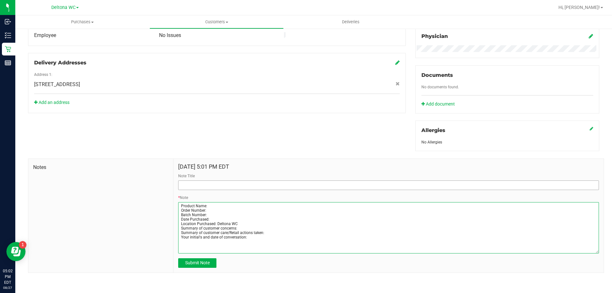
type textarea "Product Name: Order Number: Batch Number: Date Purchased: Location Purchased: D…"
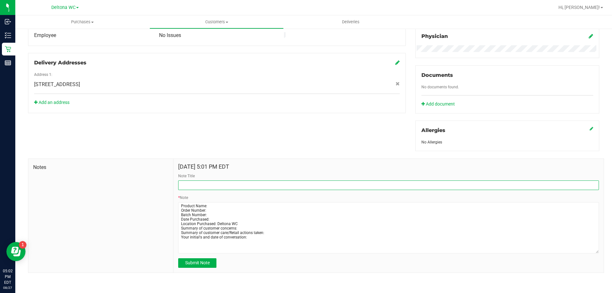
click at [185, 183] on input "Note Title" at bounding box center [388, 186] width 421 height 10
type input "Return - FSO IND"
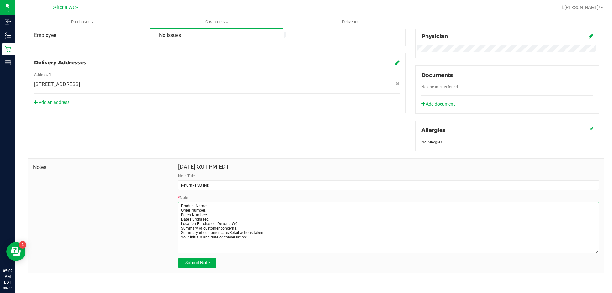
click at [210, 205] on textarea "* Note" at bounding box center [388, 227] width 421 height 51
click at [210, 212] on textarea "* Note" at bounding box center [388, 227] width 421 height 51
drag, startPoint x: 211, startPoint y: 214, endPoint x: 206, endPoint y: 216, distance: 5.0
click at [207, 216] on textarea "* Note" at bounding box center [388, 227] width 421 height 51
paste textarea "O-JUL25IND01-0708"
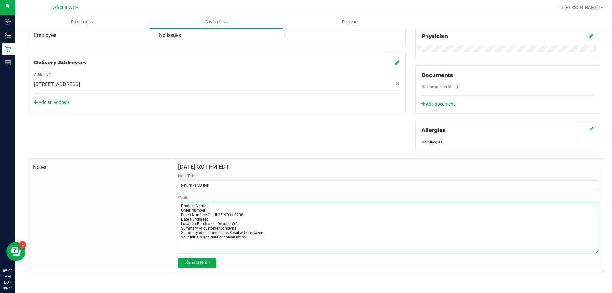
click at [207, 204] on textarea "* Note" at bounding box center [388, 227] width 421 height 51
paste textarea "SW 1g FSO Syringe Indica Blend"
click at [209, 209] on textarea "* Note" at bounding box center [388, 227] width 421 height 51
paste textarea "11831536"
click at [212, 219] on textarea "* Note" at bounding box center [388, 227] width 421 height 51
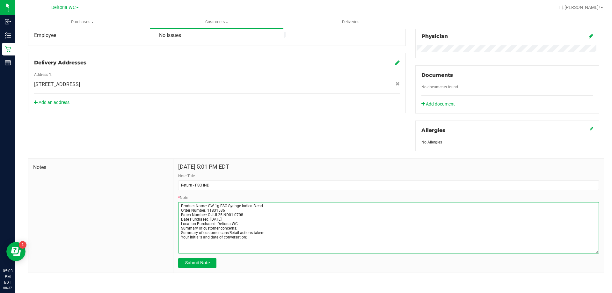
click at [246, 227] on textarea "* Note" at bounding box center [388, 227] width 421 height 51
click at [278, 233] on textarea "* Note" at bounding box center [388, 227] width 421 height 51
type textarea "Product Name: SW 1g FSO Syringe Indica Blend Order Number: 11831536 Batch Numbe…"
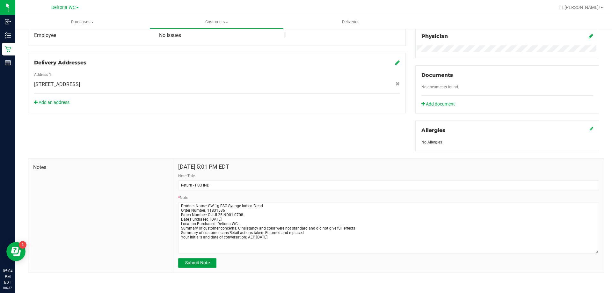
click at [196, 263] on span "Submit Note" at bounding box center [197, 262] width 25 height 5
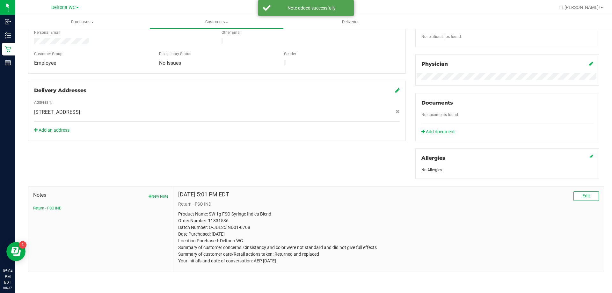
scroll to position [168, 0]
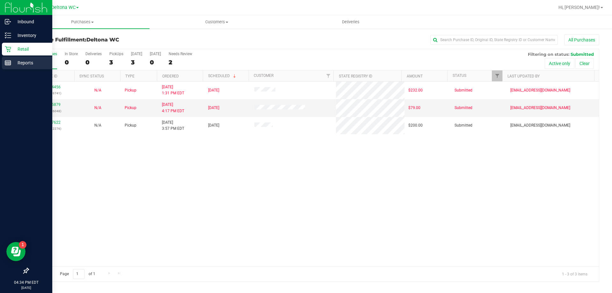
click at [9, 62] on line at bounding box center [8, 62] width 6 height 0
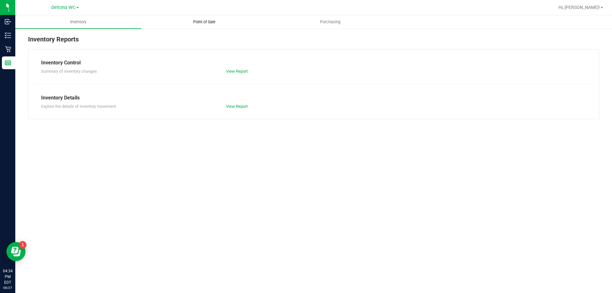
click at [202, 24] on span "Point of Sale" at bounding box center [205, 22] width 40 height 6
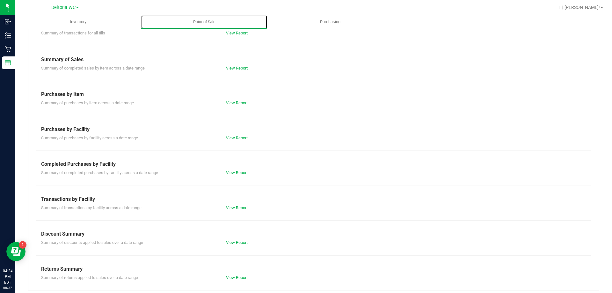
scroll to position [42, 0]
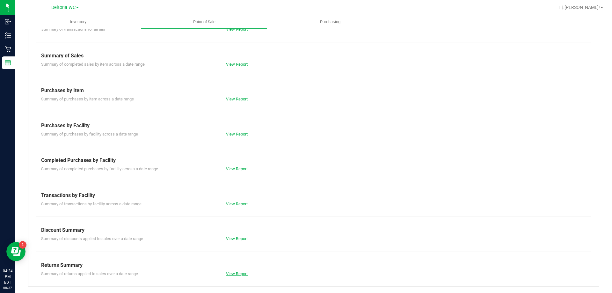
click at [241, 275] on link "View Report" at bounding box center [237, 273] width 22 height 5
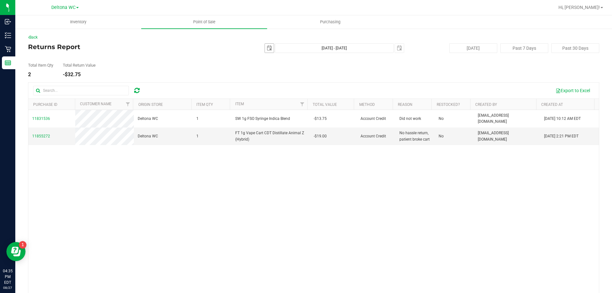
click at [267, 49] on span "select" at bounding box center [269, 48] width 5 height 5
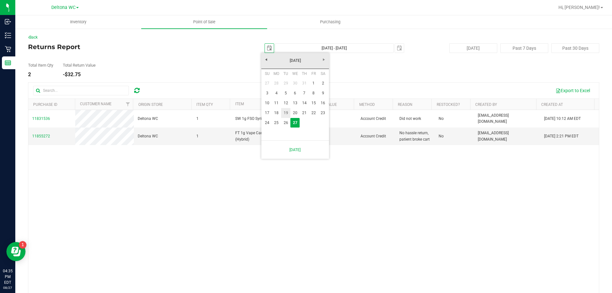
drag, startPoint x: 287, startPoint y: 114, endPoint x: 295, endPoint y: 103, distance: 13.5
click at [288, 112] on link "19" at bounding box center [285, 113] width 9 height 10
type input "[DATE]"
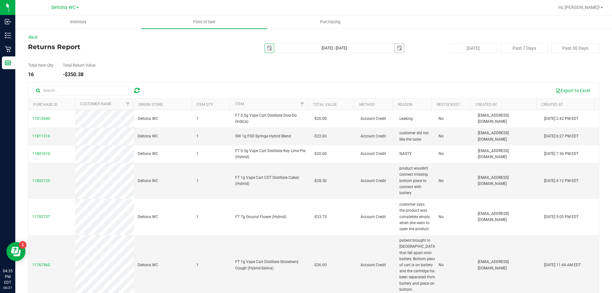
drag, startPoint x: 398, startPoint y: 48, endPoint x: 379, endPoint y: 53, distance: 20.1
click at [398, 48] on span "select" at bounding box center [399, 48] width 5 height 5
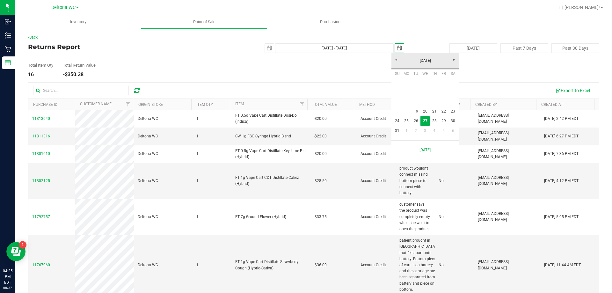
scroll to position [0, 16]
click at [419, 113] on link "19" at bounding box center [416, 112] width 9 height 10
type input "[DATE] - [DATE]"
type input "[DATE]"
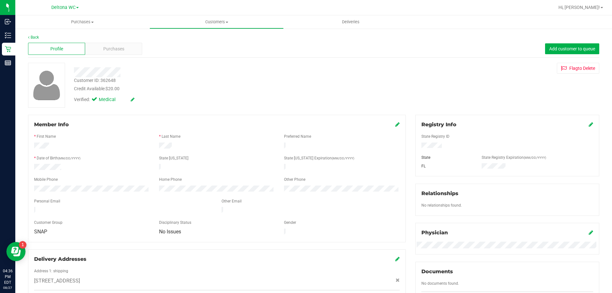
click at [110, 81] on div "Customer ID: 362648" at bounding box center [95, 80] width 42 height 7
click at [110, 80] on div "Customer ID: 362648" at bounding box center [95, 80] width 42 height 7
copy div "362648"
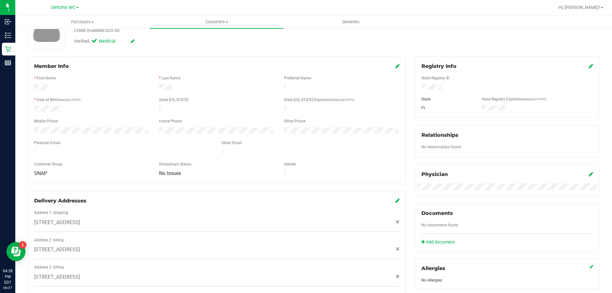
scroll to position [159, 0]
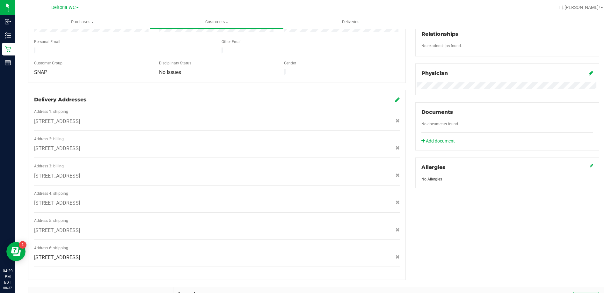
click at [138, 49] on div at bounding box center [123, 52] width 188 height 8
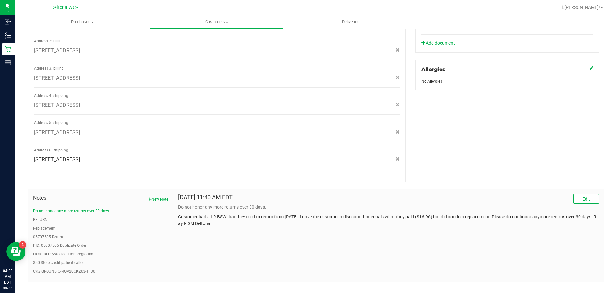
scroll to position [261, 0]
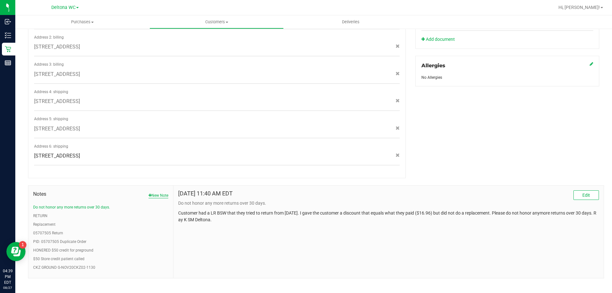
click at [160, 193] on button "New Note" at bounding box center [159, 196] width 20 height 6
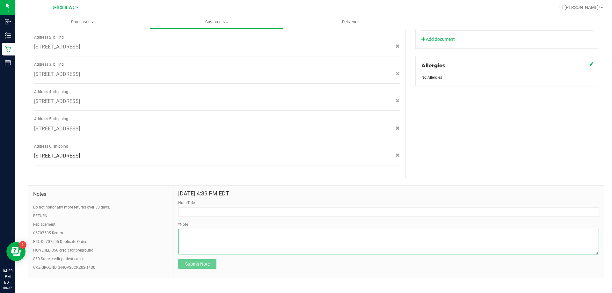
click at [220, 231] on textarea "* Note" at bounding box center [388, 242] width 421 height 26
paste textarea "Product Name: Order Number: Batch Number: Date Purchased: Location Purchased: D…"
type textarea "Product Name: Order Number: Batch Number: Date Purchased: Location Purchased: D…"
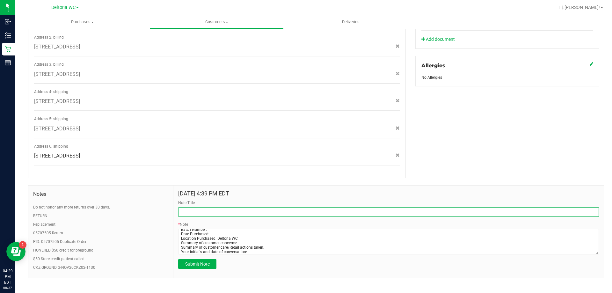
click at [215, 207] on input "Note Title" at bounding box center [388, 212] width 421 height 10
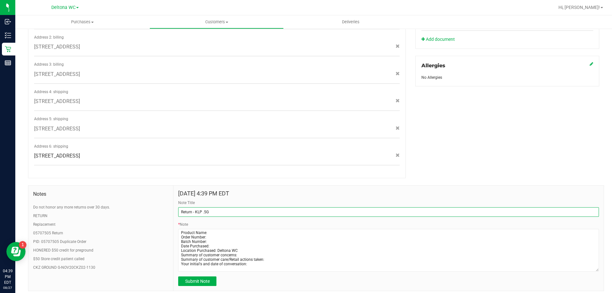
scroll to position [0, 0]
drag, startPoint x: 594, startPoint y: 246, endPoint x: 597, endPoint y: 266, distance: 20.5
click at [597, 266] on div "[DATE] 4:39 PM EDT Note Title Return - KLP .5G * Note Submit Note" at bounding box center [389, 238] width 431 height 105
type input "Return - KLP .5G"
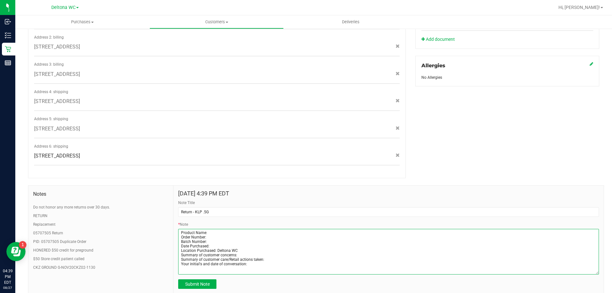
click at [208, 229] on textarea "* Note" at bounding box center [388, 252] width 421 height 46
click at [210, 234] on textarea "* Note" at bounding box center [388, 252] width 421 height 46
paste textarea "JUN25KLP01B-0612"
click at [214, 229] on textarea "* Note" at bounding box center [388, 252] width 421 height 46
paste textarea "FT 0.5g Vape Cart Distillate Key Lime Pie (Hybrid)"
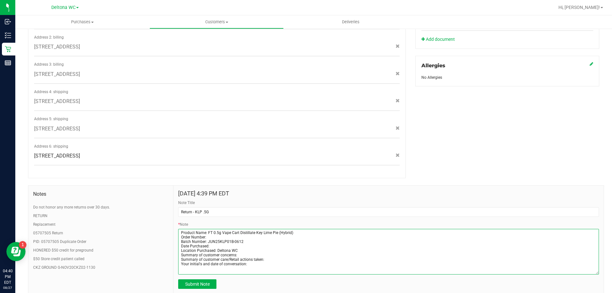
click at [216, 230] on textarea "* Note" at bounding box center [388, 252] width 421 height 46
paste textarea "11801610"
click at [215, 239] on textarea "* Note" at bounding box center [388, 252] width 421 height 46
click at [241, 248] on textarea "* Note" at bounding box center [388, 252] width 421 height 46
click at [273, 254] on textarea "* Note" at bounding box center [388, 252] width 421 height 46
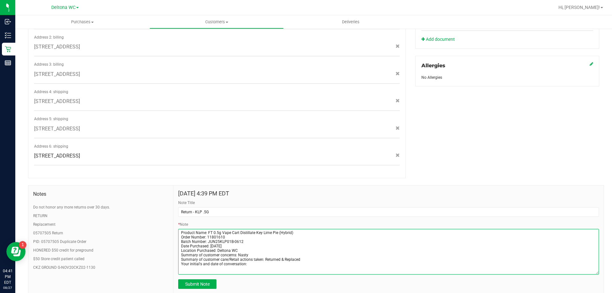
click at [252, 258] on textarea "* Note" at bounding box center [388, 252] width 421 height 46
type textarea "Product Name: FT 0.5g Vape Cart Distillate Key Lime Pie (Hybrid) Order Number: …"
click at [208, 282] on span "Submit Note" at bounding box center [197, 284] width 25 height 5
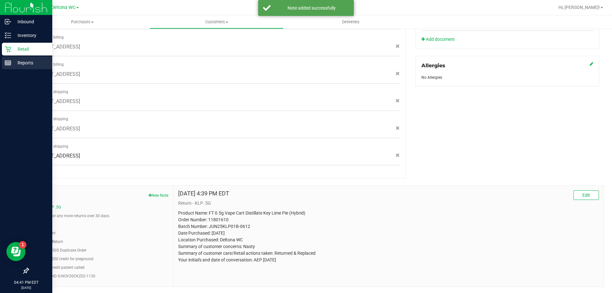
click at [9, 65] on icon at bounding box center [8, 63] width 6 height 6
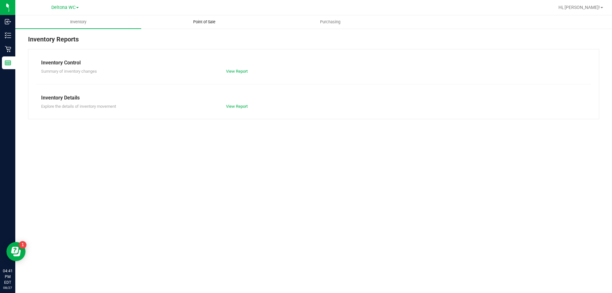
click at [209, 17] on uib-tab-heading "Point of Sale" at bounding box center [204, 22] width 125 height 13
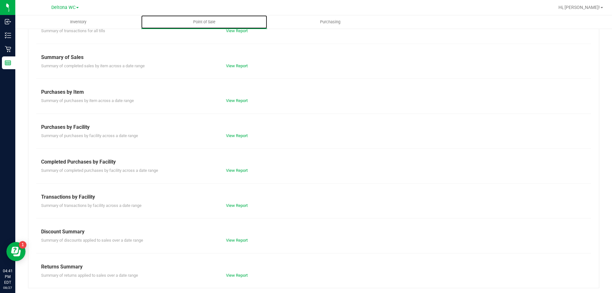
scroll to position [42, 0]
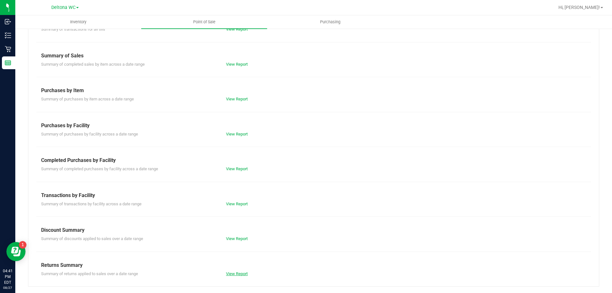
click at [241, 272] on link "View Report" at bounding box center [237, 273] width 22 height 5
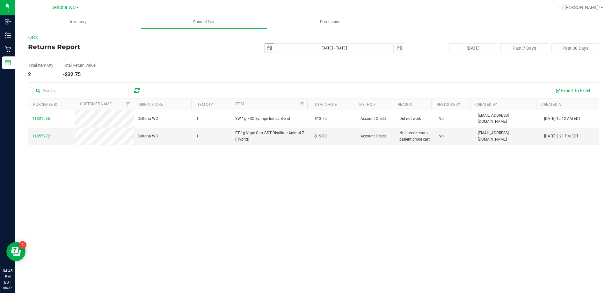
click at [267, 48] on span "select" at bounding box center [269, 48] width 5 height 5
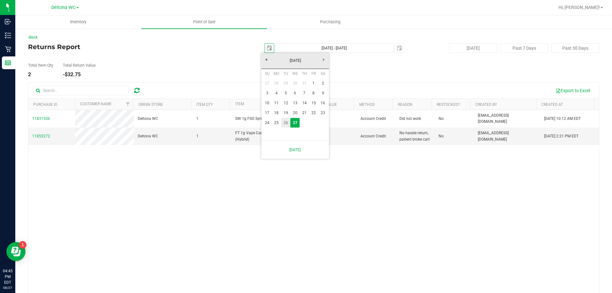
click at [284, 121] on link "26" at bounding box center [285, 123] width 9 height 10
type input "[DATE]"
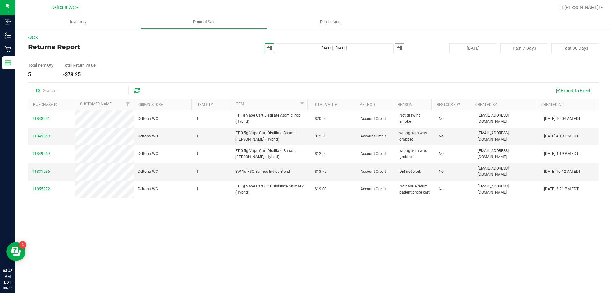
click at [399, 48] on span "select" at bounding box center [399, 48] width 5 height 5
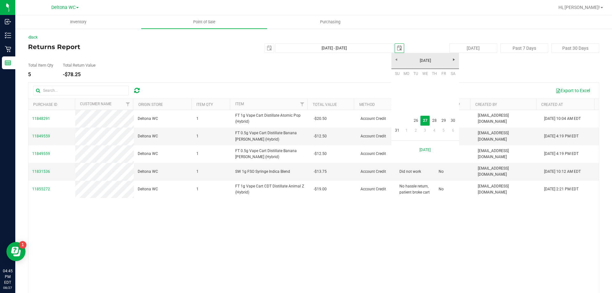
scroll to position [0, 16]
click at [414, 122] on link "26" at bounding box center [416, 121] width 9 height 10
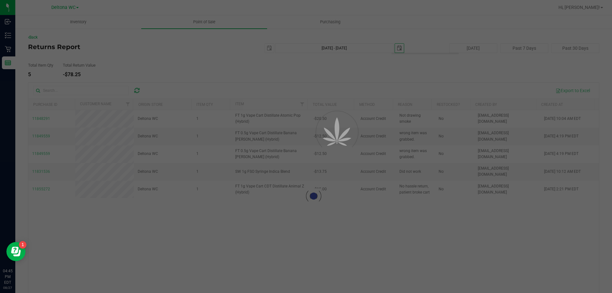
type input "[DATE] - [DATE]"
type input "[DATE]"
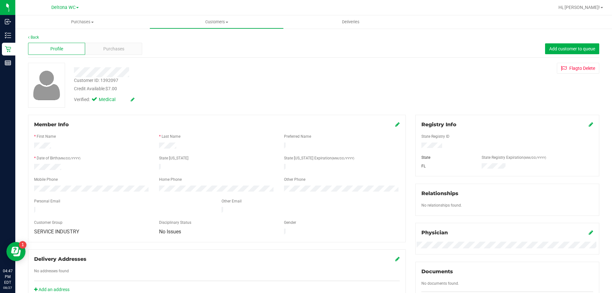
click at [107, 79] on div "Customer ID: 1392097" at bounding box center [96, 80] width 44 height 7
copy div "1392097"
click at [180, 8] on div at bounding box center [334, 7] width 441 height 12
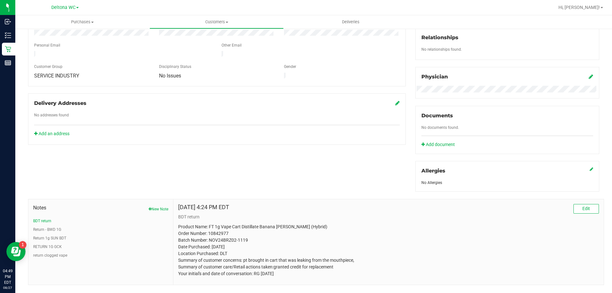
scroll to position [168, 0]
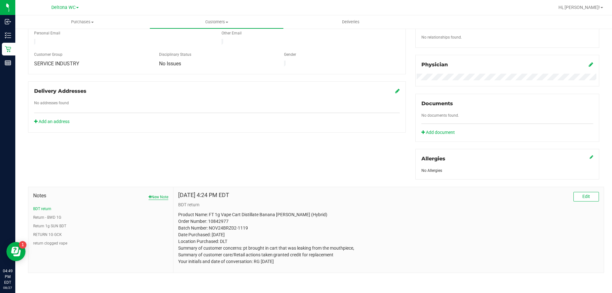
click at [159, 196] on button "New Note" at bounding box center [159, 197] width 20 height 6
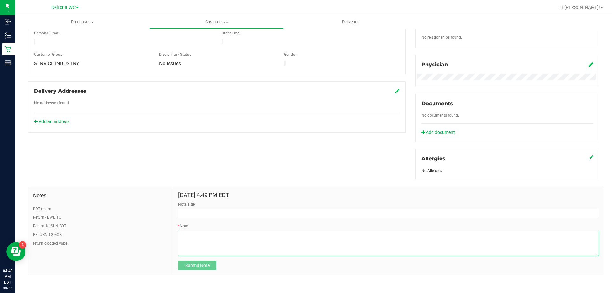
click at [217, 238] on textarea "* Note" at bounding box center [388, 244] width 421 height 26
paste textarea "Product Name: Order Number: Batch Number: Date Purchased: Location Purchased: D…"
click at [593, 255] on textarea "* Note" at bounding box center [388, 244] width 421 height 26
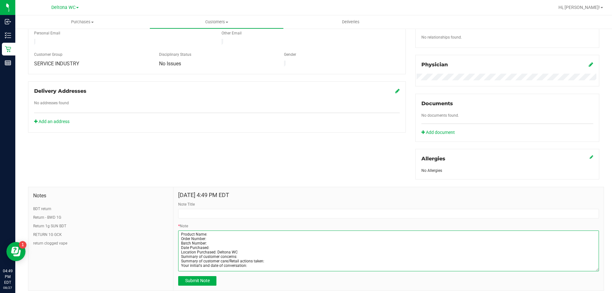
scroll to position [0, 0]
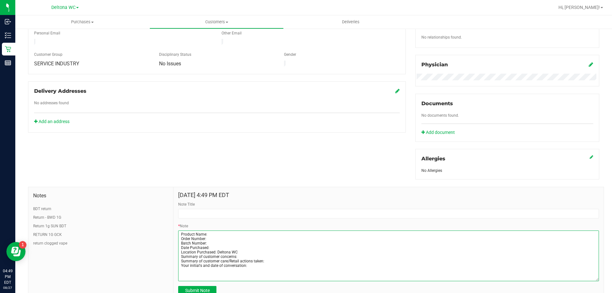
drag, startPoint x: 593, startPoint y: 255, endPoint x: 512, endPoint y: 279, distance: 85.0
click at [595, 278] on div "[DATE] 4:49 PM EDT Note Title * Note Submit Note" at bounding box center [389, 243] width 431 height 113
type textarea "Product Name: Order Number: Batch Number: Date Purchased: Location Purchased: D…"
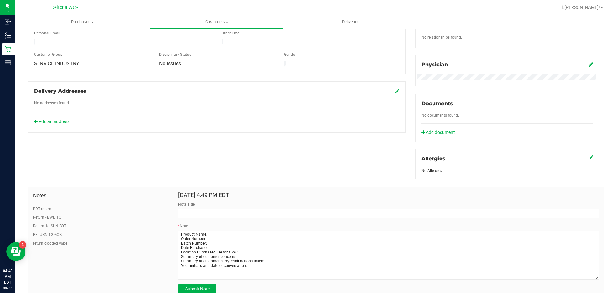
click at [201, 213] on input "Note Title" at bounding box center [388, 214] width 421 height 10
type input "Return -"
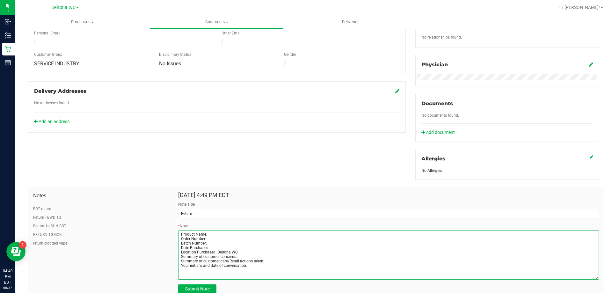
click at [210, 243] on textarea "* Note" at bounding box center [388, 255] width 421 height 49
paste textarea "JUL25ATM01C-0714"
type textarea "Product Name: Order Number: Batch Number: JUL25ATM01C-0714 Date Purchased: Loca…"
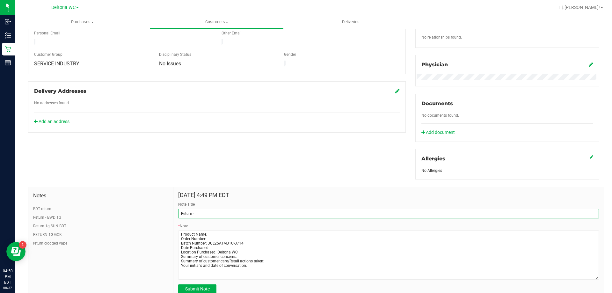
click at [212, 211] on input "Return -" at bounding box center [388, 214] width 421 height 10
paste input "FT 1g Vape Cart Distillate Atomic Pop (Hybrid)"
type input "Return - FT 1g Vape Cart Distillate Atomic Pop (Hybrid)"
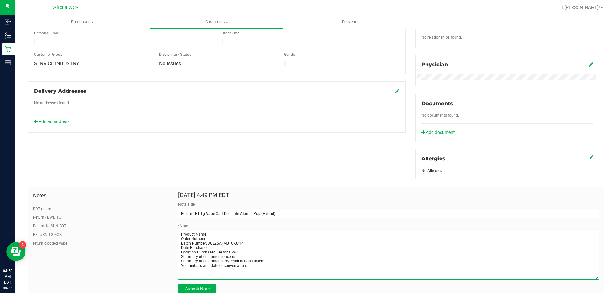
click at [211, 231] on textarea "* Note" at bounding box center [388, 255] width 421 height 49
paste textarea "FT 1g Vape Cart Distillate Atomic Pop (Hybrid)"
type textarea "Product Name: FT 1g Vape Cart Distillate Atomic Pop (Hybrid) Order Number: Batc…"
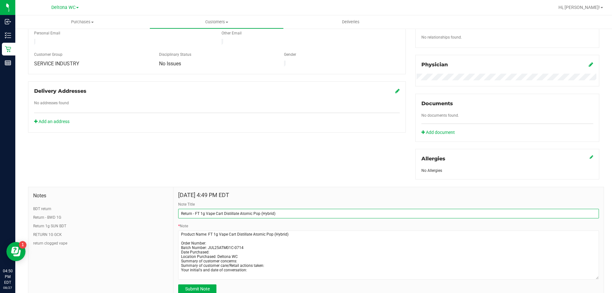
drag, startPoint x: 281, startPoint y: 211, endPoint x: 195, endPoint y: 216, distance: 85.6
click at [195, 216] on input "Return - FT 1g Vape Cart Distillate Atomic Pop (Hybrid)" at bounding box center [388, 214] width 421 height 10
click at [200, 209] on input "Return - atm 1g" at bounding box center [388, 214] width 421 height 10
type input "Return - ATM 1g"
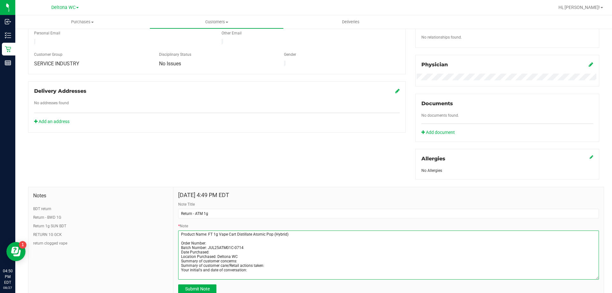
click at [178, 244] on textarea "* Note" at bounding box center [388, 255] width 421 height 49
click at [214, 239] on textarea "* Note" at bounding box center [388, 255] width 421 height 49
paste textarea "11848291"
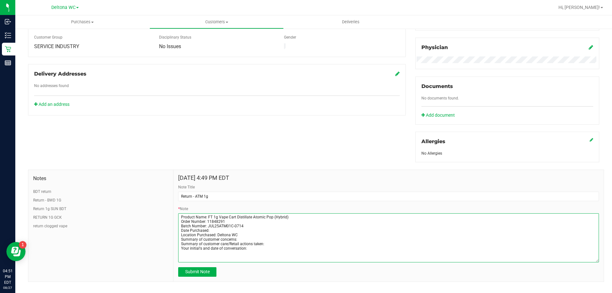
scroll to position [194, 0]
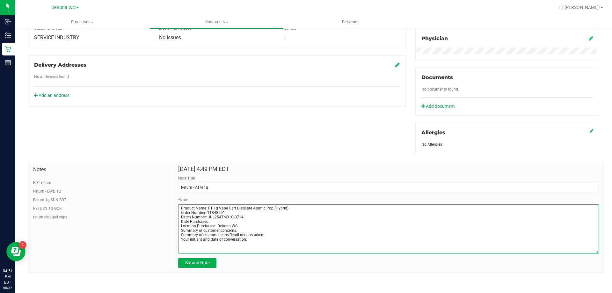
click at [219, 221] on textarea "* Note" at bounding box center [388, 228] width 421 height 49
click at [244, 229] on textarea "* Note" at bounding box center [388, 228] width 421 height 49
click at [269, 235] on textarea "* Note" at bounding box center [388, 228] width 421 height 49
click at [251, 241] on textarea "* Note" at bounding box center [388, 228] width 421 height 49
type textarea "Product Name: FT 1g Vape Cart Distillate Atomic Pop (Hybrid) Order Number: 1184…"
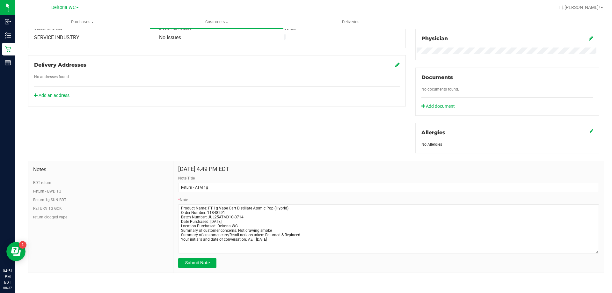
click at [259, 266] on div "Submit Note" at bounding box center [388, 263] width 421 height 10
click at [200, 264] on span "Submit Note" at bounding box center [197, 262] width 25 height 5
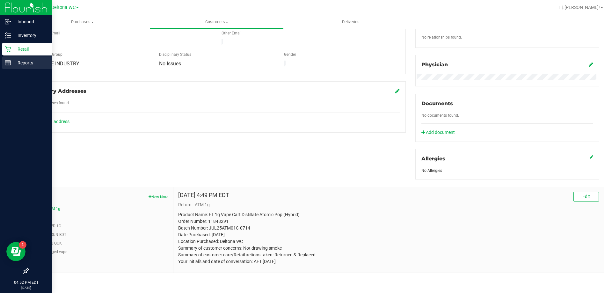
click at [8, 65] on icon at bounding box center [8, 63] width 6 height 6
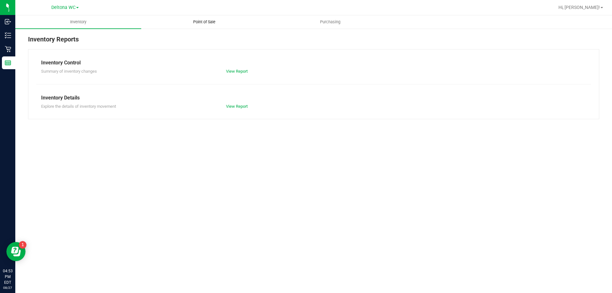
click at [204, 18] on uib-tab-heading "Point of Sale" at bounding box center [204, 22] width 125 height 13
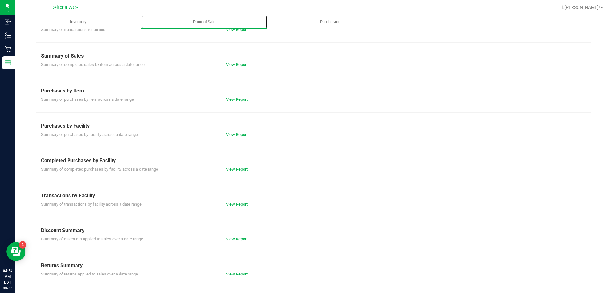
scroll to position [42, 0]
click at [241, 273] on link "View Report" at bounding box center [237, 273] width 22 height 5
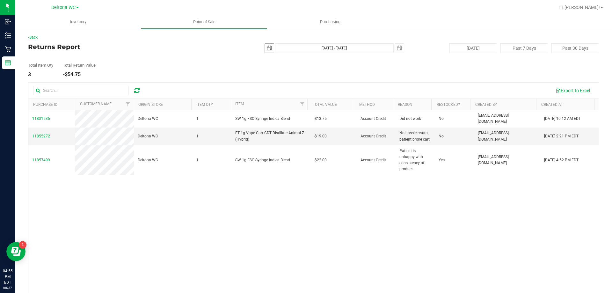
click at [267, 48] on span "select" at bounding box center [269, 48] width 5 height 5
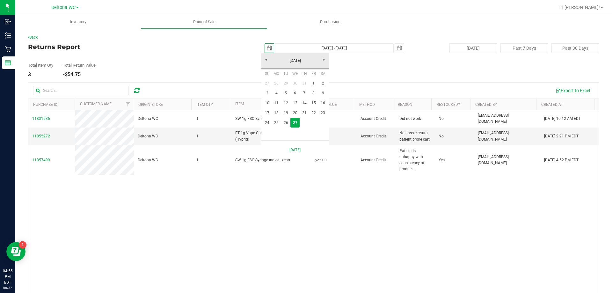
scroll to position [0, 16]
click at [323, 113] on link "23" at bounding box center [323, 113] width 9 height 10
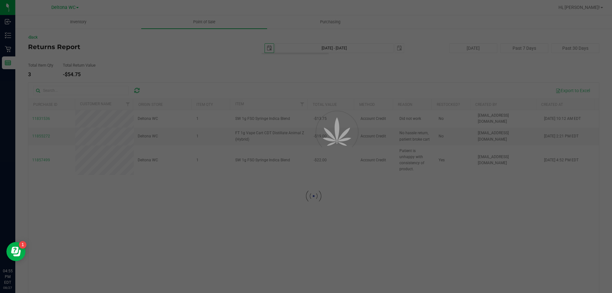
type input "[DATE]"
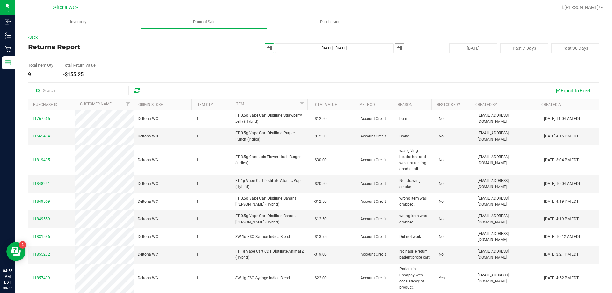
click at [397, 47] on span "select" at bounding box center [399, 48] width 5 height 5
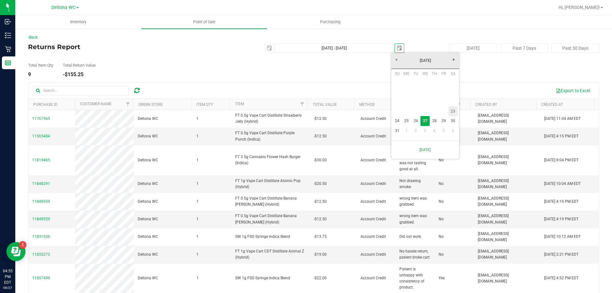
click at [454, 111] on link "23" at bounding box center [453, 112] width 9 height 10
type input "[DATE] - [DATE]"
type input "[DATE]"
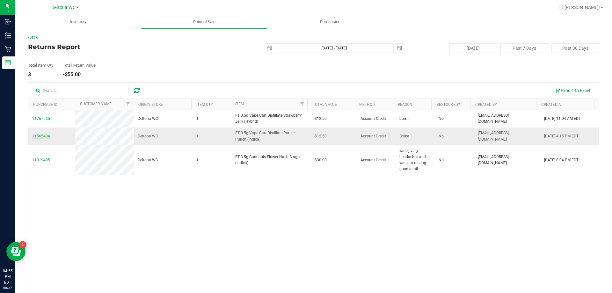
click at [44, 138] on span "11565404" at bounding box center [41, 136] width 18 height 4
click at [43, 137] on span "11565404" at bounding box center [41, 136] width 18 height 4
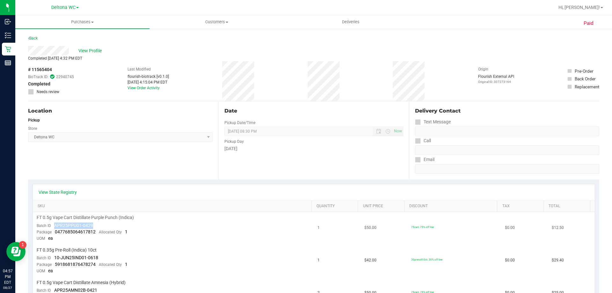
drag, startPoint x: 54, startPoint y: 226, endPoint x: 92, endPoint y: 223, distance: 38.2
click at [92, 223] on div "Batch ID APR25PPU01-0429" at bounding box center [65, 226] width 56 height 6
copy span "APR25PPU01-0429"
click at [94, 216] on span "FT 0.5g Vape Cart Distillate Purple Punch (Indica)" at bounding box center [85, 218] width 97 height 6
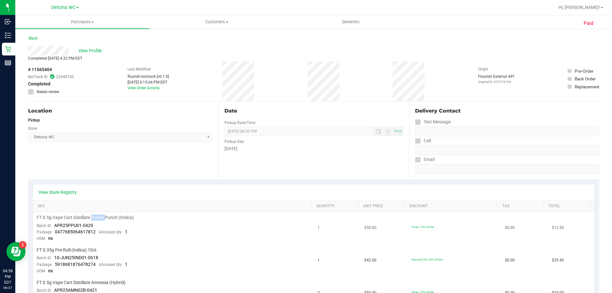
click at [94, 216] on span "FT 0.5g Vape Cart Distillate Purple Punch (Indica)" at bounding box center [85, 218] width 97 height 6
copy div "FT 0.5g Vape Cart Distillate Purple Punch (Indica)"
click at [46, 70] on span "# 11565404" at bounding box center [40, 69] width 24 height 7
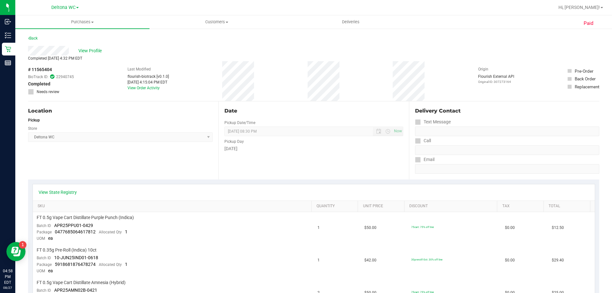
copy span "11565404"
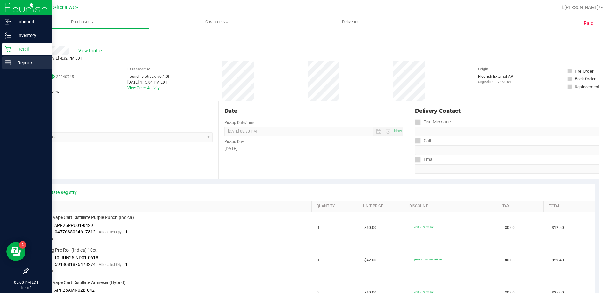
click at [10, 62] on line at bounding box center [8, 62] width 6 height 0
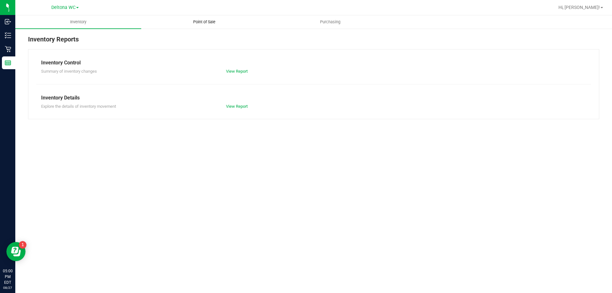
click at [212, 22] on span "Point of Sale" at bounding box center [205, 22] width 40 height 6
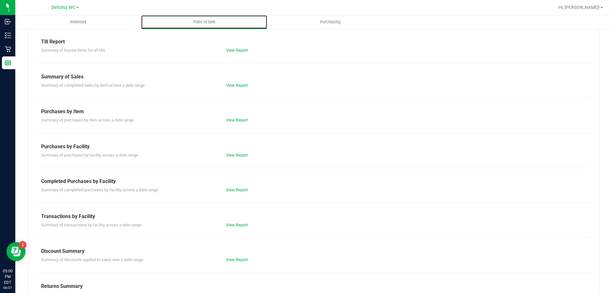
scroll to position [42, 0]
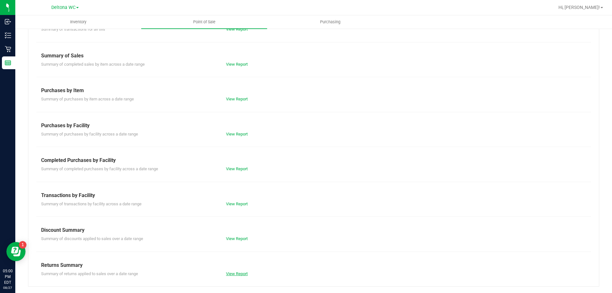
click at [242, 275] on link "View Report" at bounding box center [237, 273] width 22 height 5
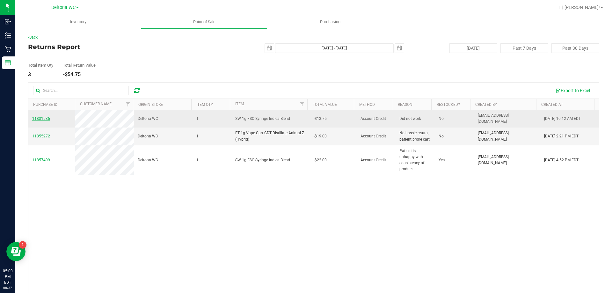
click at [41, 116] on span "11831536" at bounding box center [41, 118] width 18 height 4
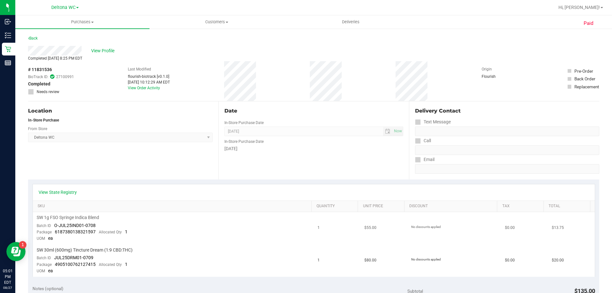
click at [88, 224] on span "O-JUL25IND01-0708" at bounding box center [74, 225] width 41 height 5
drag, startPoint x: 95, startPoint y: 225, endPoint x: 55, endPoint y: 225, distance: 40.2
click at [55, 225] on td "SW 1g FSO Syringe Indica Blend Batch ID O-JUL25IND01-0708 Package 6187380138321…" at bounding box center [173, 228] width 281 height 33
copy span "O-JUL25IND01-0708"
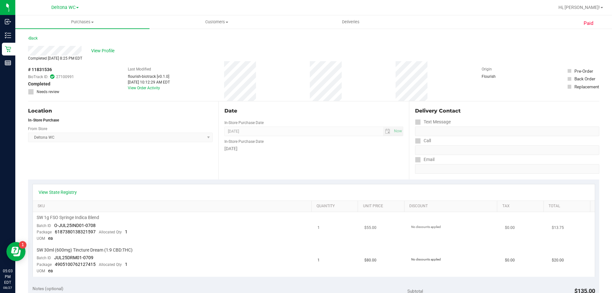
click at [68, 217] on span "SW 1g FSO Syringe Indica Blend" at bounding box center [68, 218] width 63 height 6
click at [68, 216] on span "SW 1g FSO Syringe Indica Blend" at bounding box center [68, 218] width 63 height 6
copy div "SW 1g FSO Syringe Indica Blend"
click at [46, 68] on span "# 11831536" at bounding box center [40, 69] width 24 height 7
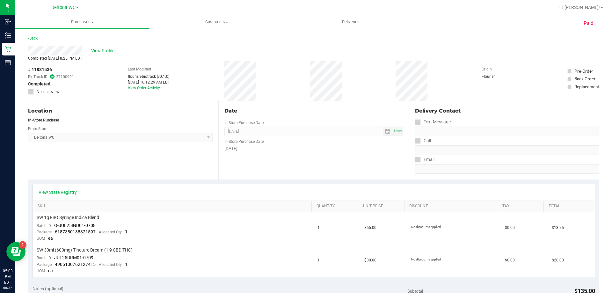
click at [46, 68] on span "# 11831536" at bounding box center [40, 69] width 24 height 7
click at [64, 63] on div "# 11831536 BioTrack ID: 27100991 Completed Needs review" at bounding box center [51, 81] width 46 height 40
click at [31, 59] on span "Completed [DATE] 8:25 PM EDT" at bounding box center [55, 58] width 54 height 4
click at [42, 67] on span "# 11831536" at bounding box center [40, 69] width 24 height 7
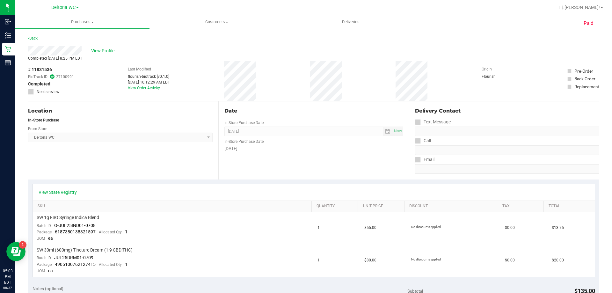
click at [42, 67] on span "# 11831536" at bounding box center [40, 69] width 24 height 7
copy span "11831536"
drag, startPoint x: 98, startPoint y: 112, endPoint x: 93, endPoint y: 74, distance: 38.9
click at [96, 104] on div "Location In-Store Purchase From Store Deltona WC Select Store [PERSON_NAME][GEO…" at bounding box center [123, 140] width 190 height 78
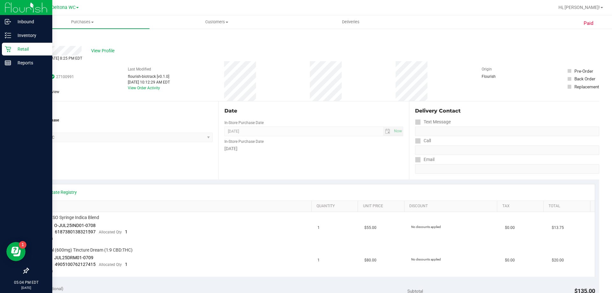
click at [10, 47] on icon at bounding box center [8, 49] width 6 height 6
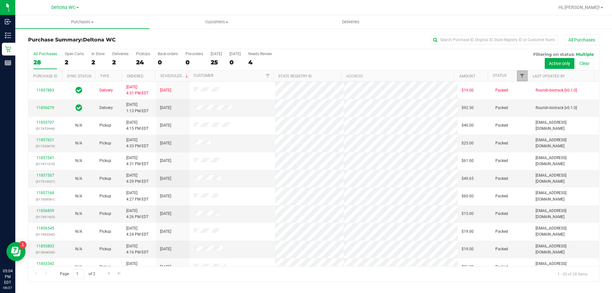
click at [522, 78] on span "Filter" at bounding box center [522, 75] width 5 height 5
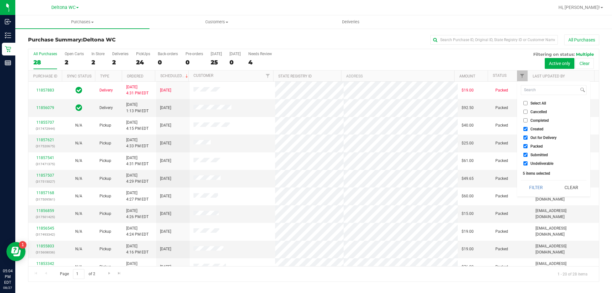
click at [535, 104] on span "Select All" at bounding box center [539, 103] width 16 height 4
click at [528, 104] on input "Select All" at bounding box center [526, 103] width 4 height 4
checkbox input "true"
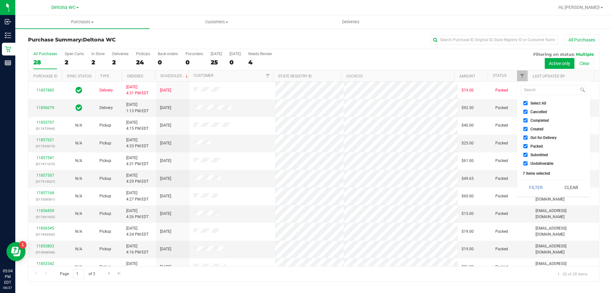
click at [537, 103] on span "Select All" at bounding box center [539, 103] width 16 height 4
click at [528, 103] on input "Select All" at bounding box center [526, 103] width 4 height 4
checkbox input "false"
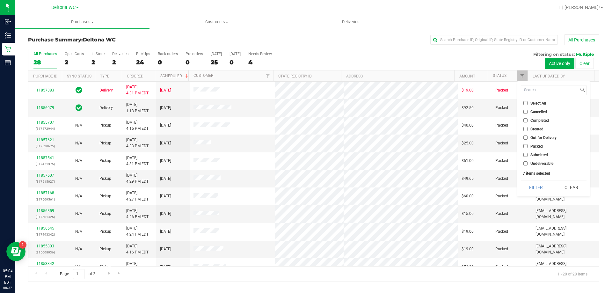
checkbox input "false"
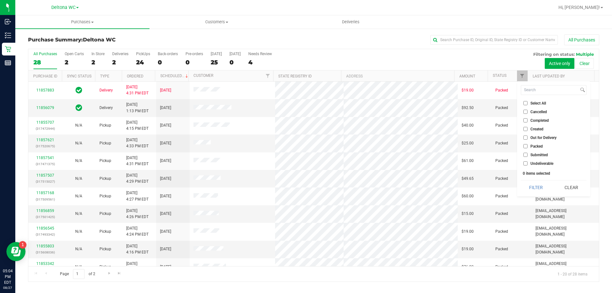
click at [539, 154] on span "Submitted" at bounding box center [540, 155] width 18 height 4
click at [528, 154] on input "Submitted" at bounding box center [526, 155] width 4 height 4
checkbox input "true"
click at [541, 185] on button "Filter" at bounding box center [536, 188] width 31 height 14
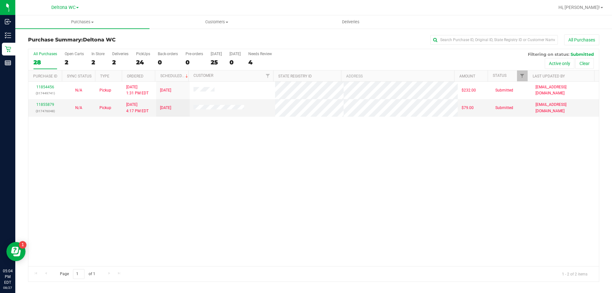
drag, startPoint x: 294, startPoint y: 184, endPoint x: 292, endPoint y: 178, distance: 6.5
click at [294, 185] on div "11854456 (317449741) N/A Pickup [DATE] 1:31 PM EDT 8/27/2025 $232.00 Submitted …" at bounding box center [313, 174] width 571 height 185
